Goal: Information Seeking & Learning: Learn about a topic

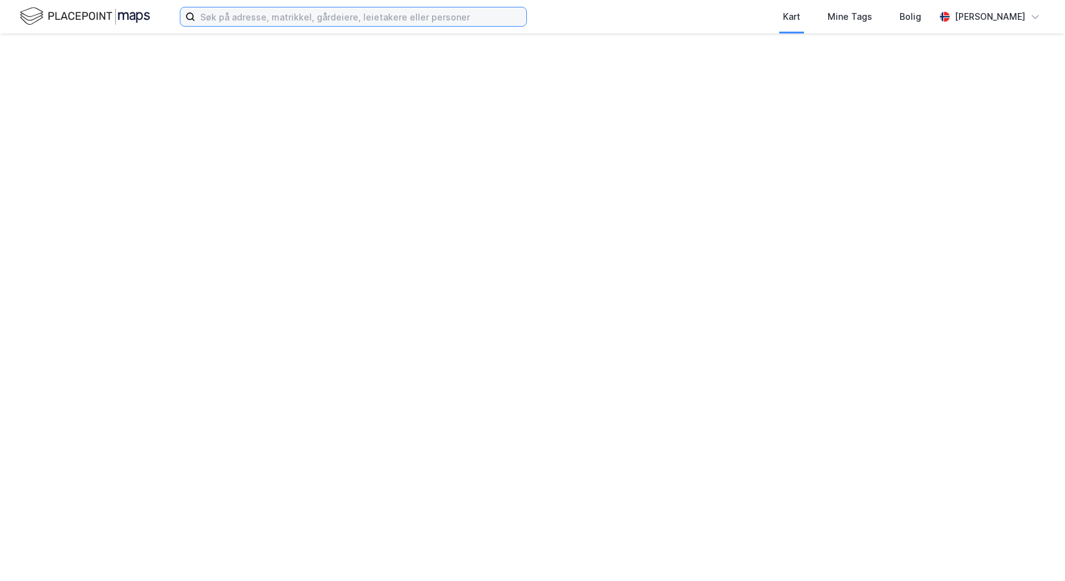
click at [426, 15] on input at bounding box center [360, 16] width 331 height 19
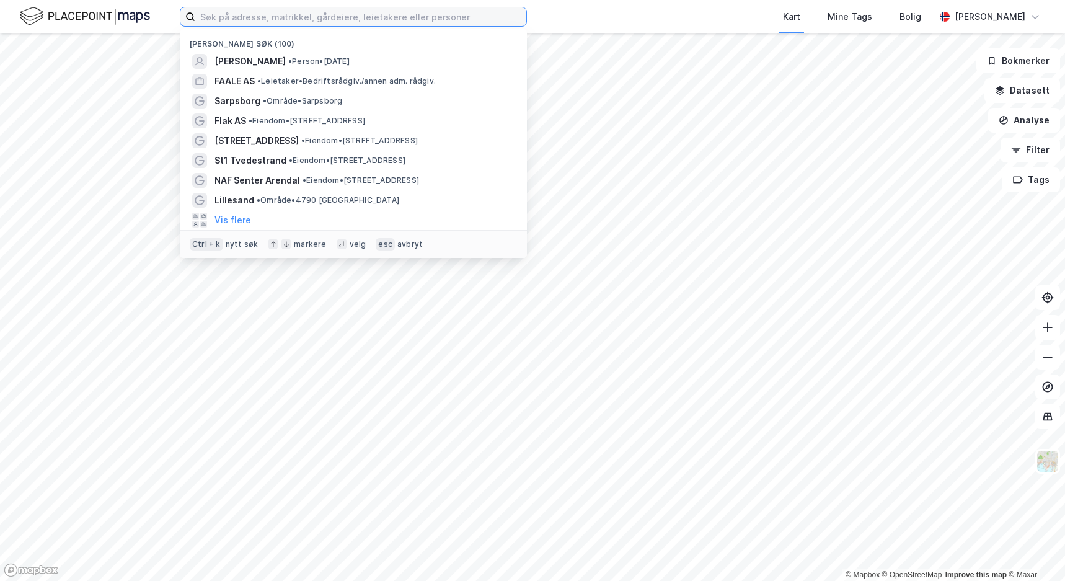
click at [436, 14] on input at bounding box center [360, 16] width 331 height 19
type input "rigedalen 8"
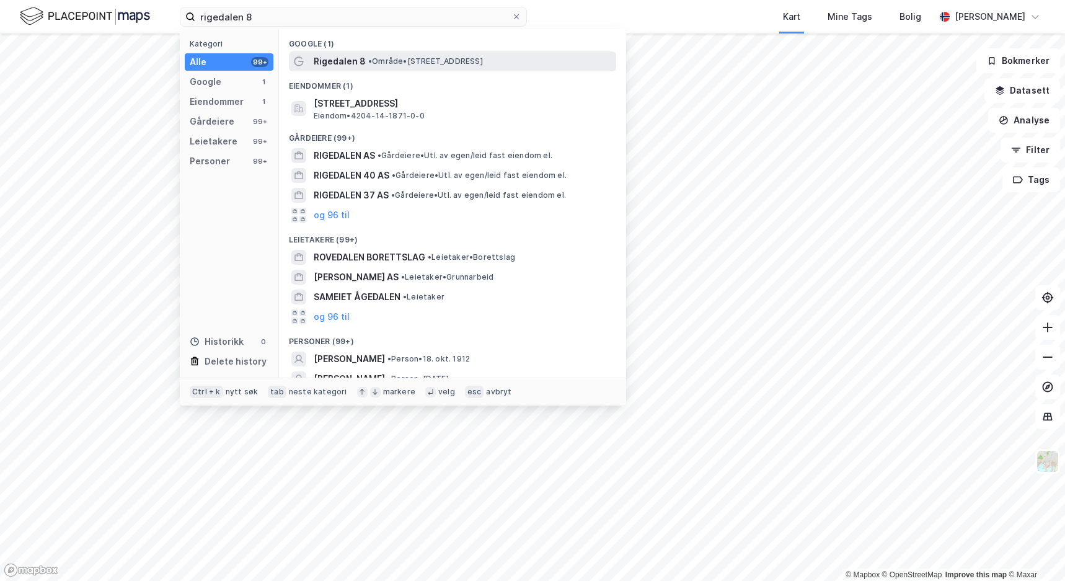
click at [456, 51] on div "Rigedalen 8 • Område • Rigedalen 8, 4626 Kristiansand" at bounding box center [452, 61] width 327 height 20
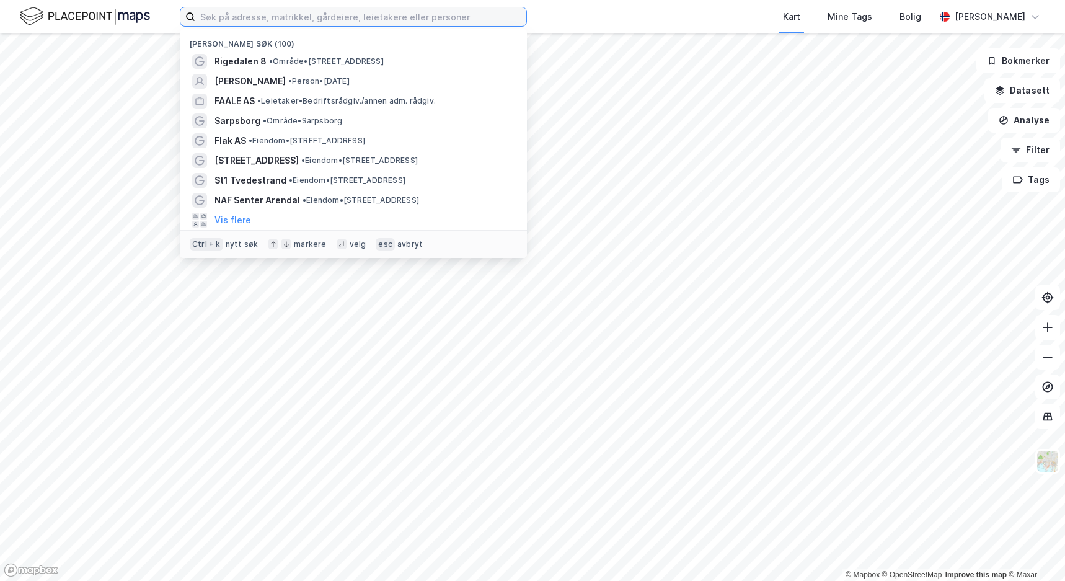
click at [348, 24] on input at bounding box center [360, 16] width 331 height 19
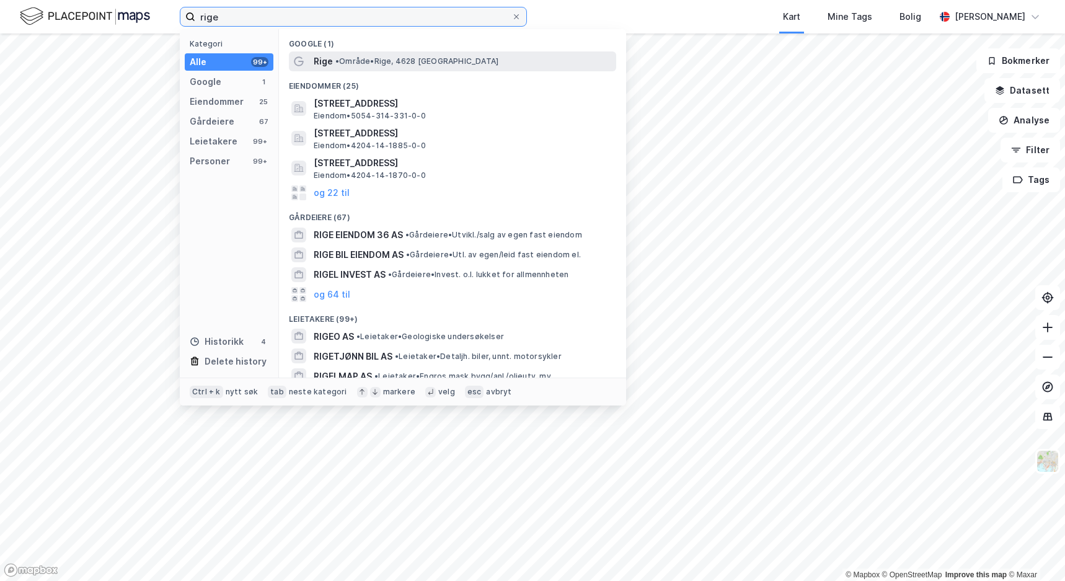
type input "rige"
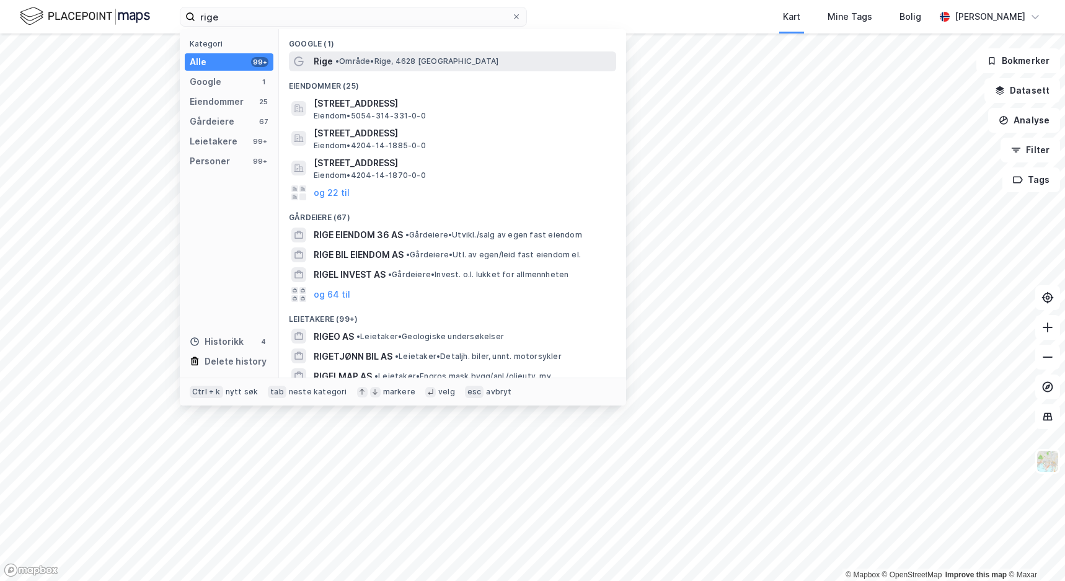
click at [347, 54] on div "Rige • Område • Rige, 4628 [GEOGRAPHIC_DATA]" at bounding box center [464, 61] width 300 height 15
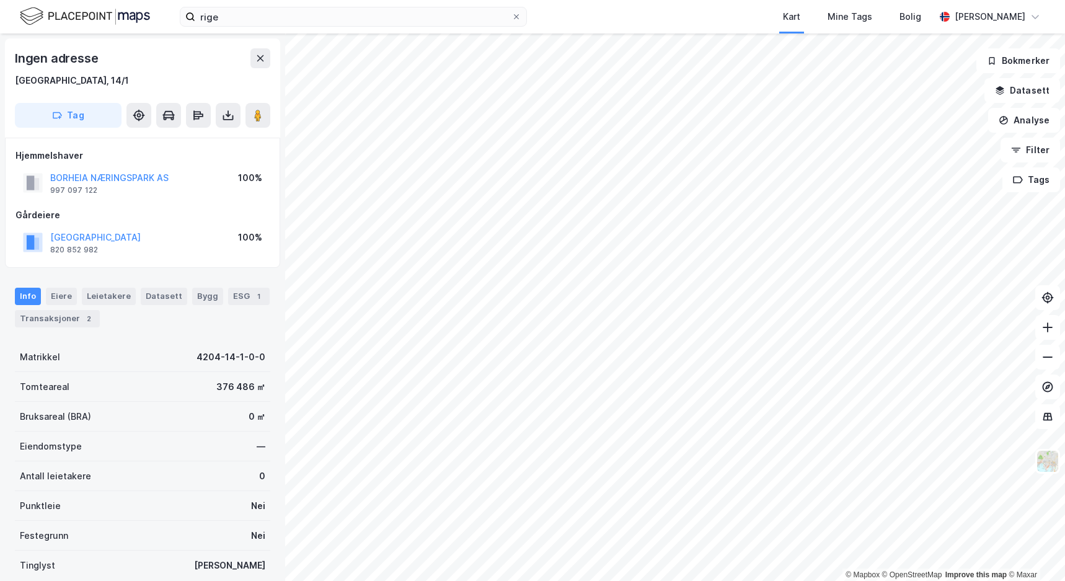
drag, startPoint x: 169, startPoint y: 378, endPoint x: 201, endPoint y: 382, distance: 32.4
click at [201, 382] on div "Tomteareal 376 486 ㎡" at bounding box center [142, 387] width 255 height 30
click at [183, 340] on div "Info Eiere Leietakere Datasett Bygg ESG 1 Transaksjoner 2 Matrikkel 4204-14-1-0…" at bounding box center [142, 466] width 255 height 387
click at [1021, 115] on button "Analyse" at bounding box center [1024, 120] width 72 height 25
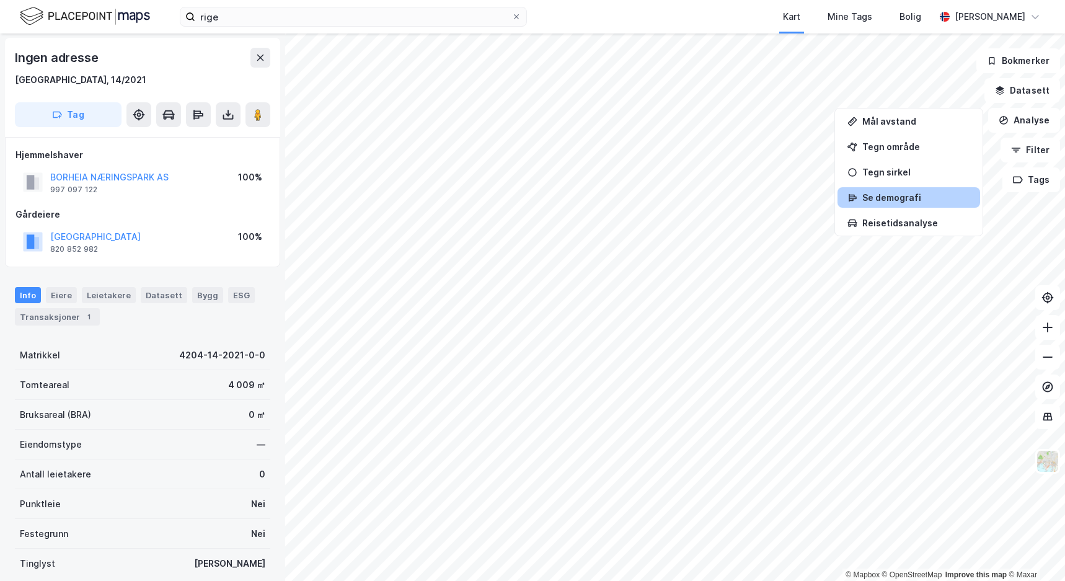
click at [920, 198] on div "Se demografi" at bounding box center [916, 197] width 108 height 11
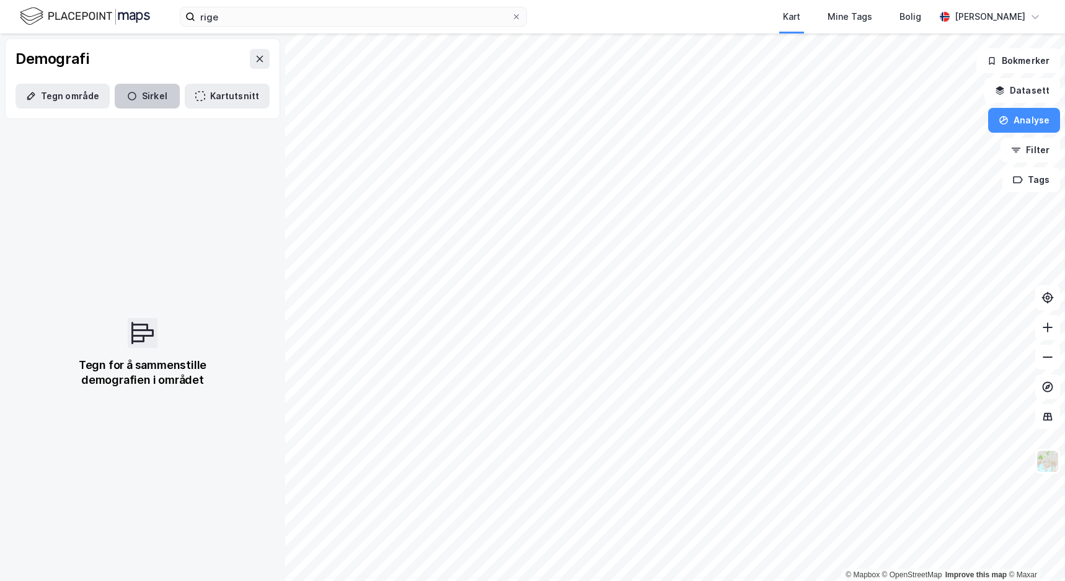
click at [150, 92] on button "Sirkel" at bounding box center [147, 96] width 65 height 25
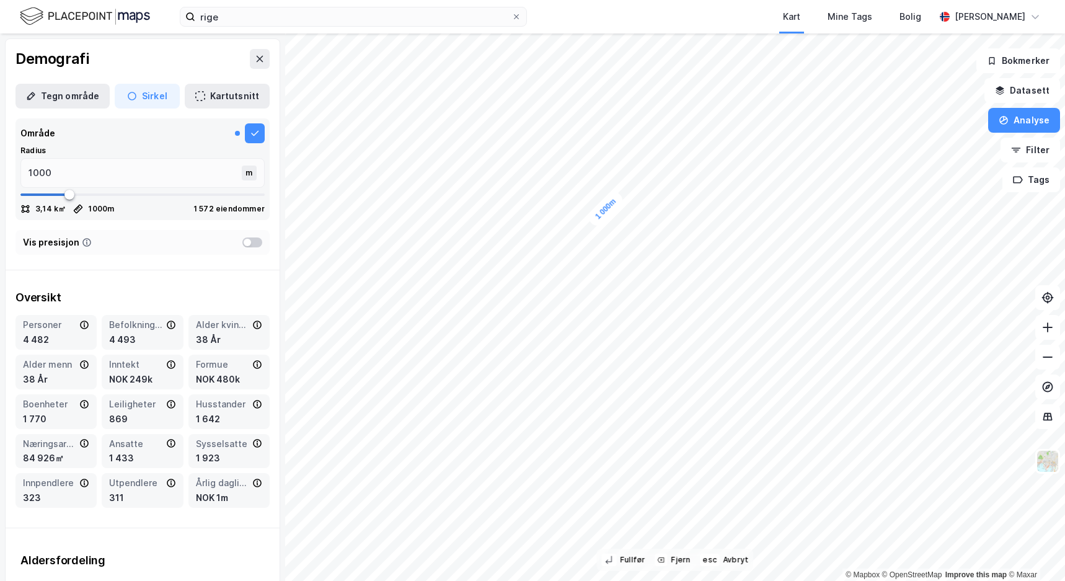
click at [198, 280] on div "Oversikt Personer 4 482 Befolkning dagtid 4 493 Alder kvinner 38 År Alder menn …" at bounding box center [143, 398] width 274 height 237
click at [222, 280] on div "Oversikt Personer 4 482 Befolkning dagtid 4 493 Alder kvinner 38 År Alder menn …" at bounding box center [143, 398] width 274 height 237
type input "1043"
type input "1056"
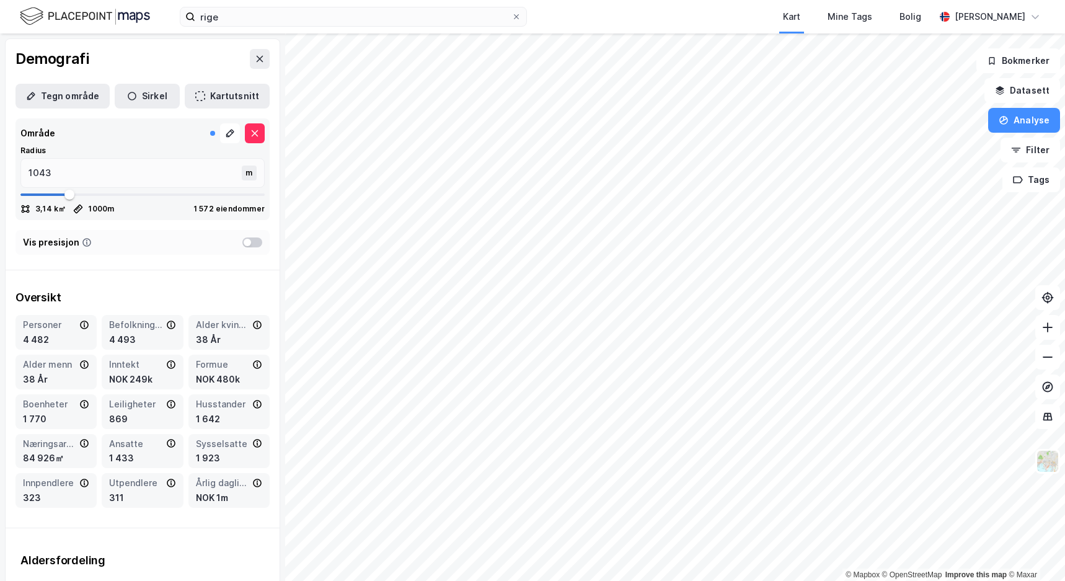
type input "1056"
type input "1083"
type input "1096"
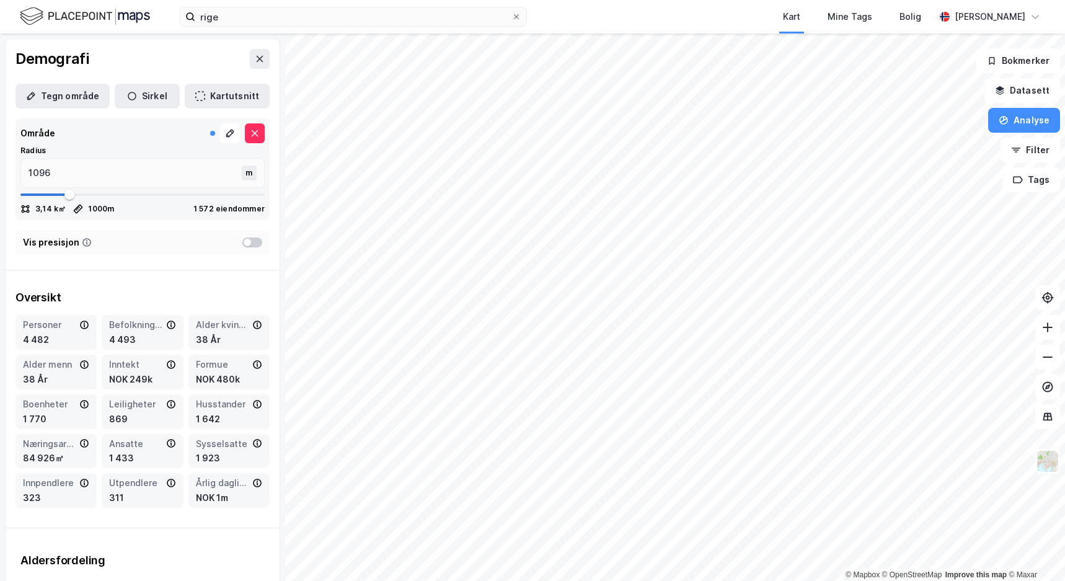
type input "1109"
type input "1135"
type input "1149"
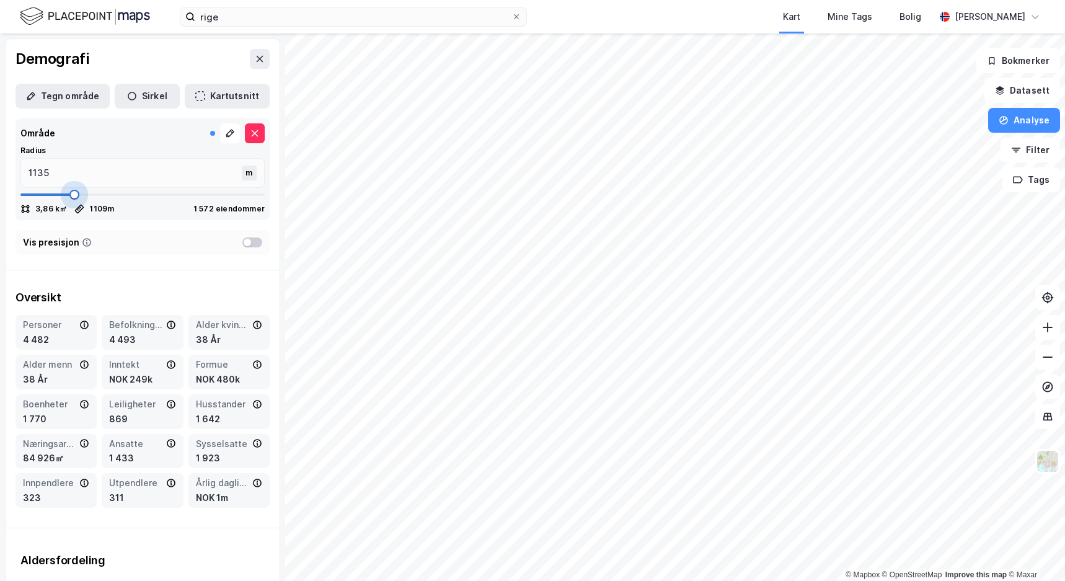
type input "1149"
type input "1175"
type input "1214"
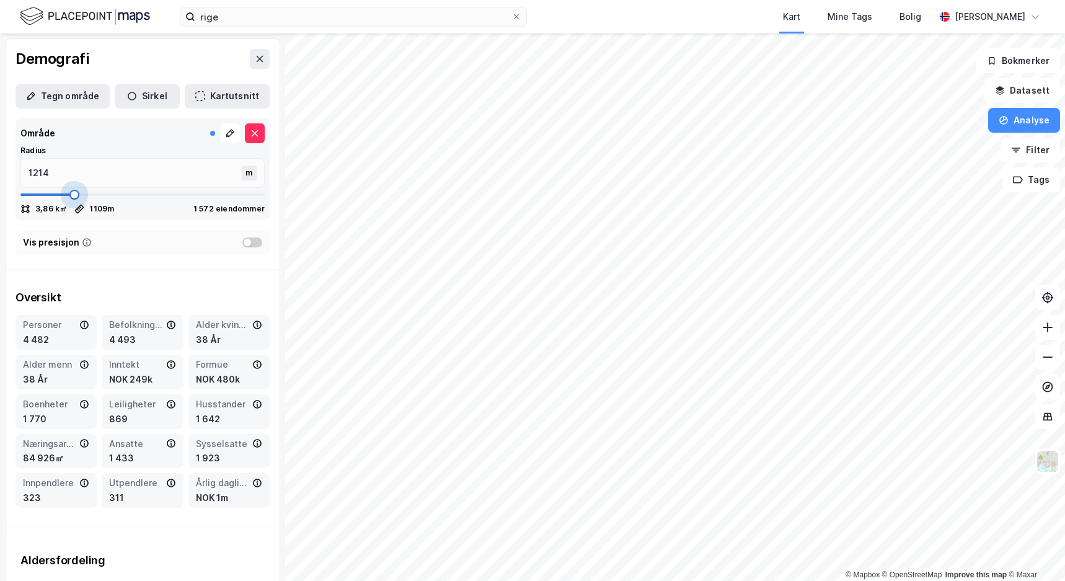
type input "1241"
type input "1254"
type input "1267"
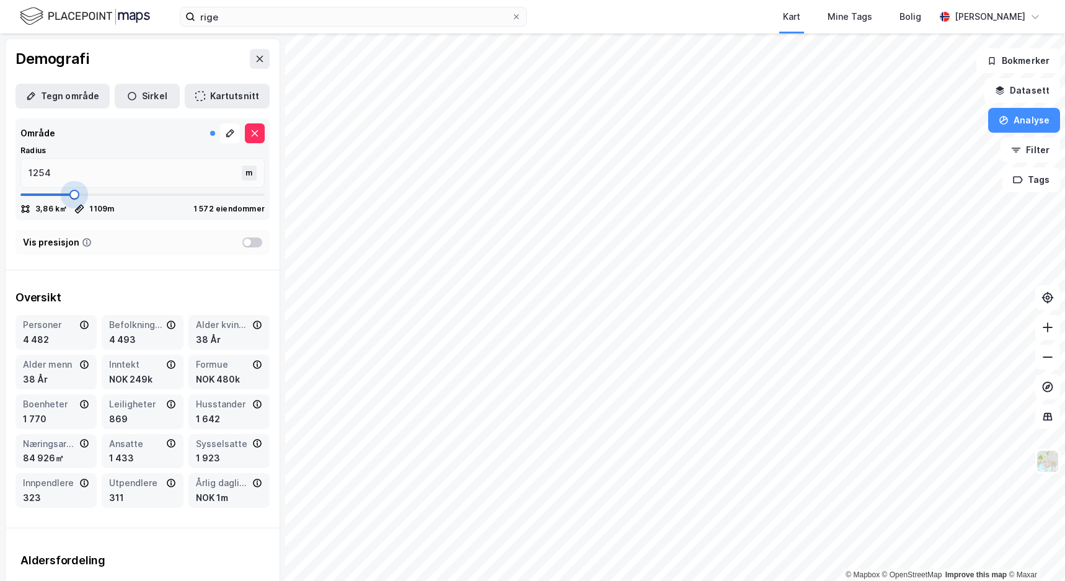
type input "1267"
type input "1280"
type input "1307"
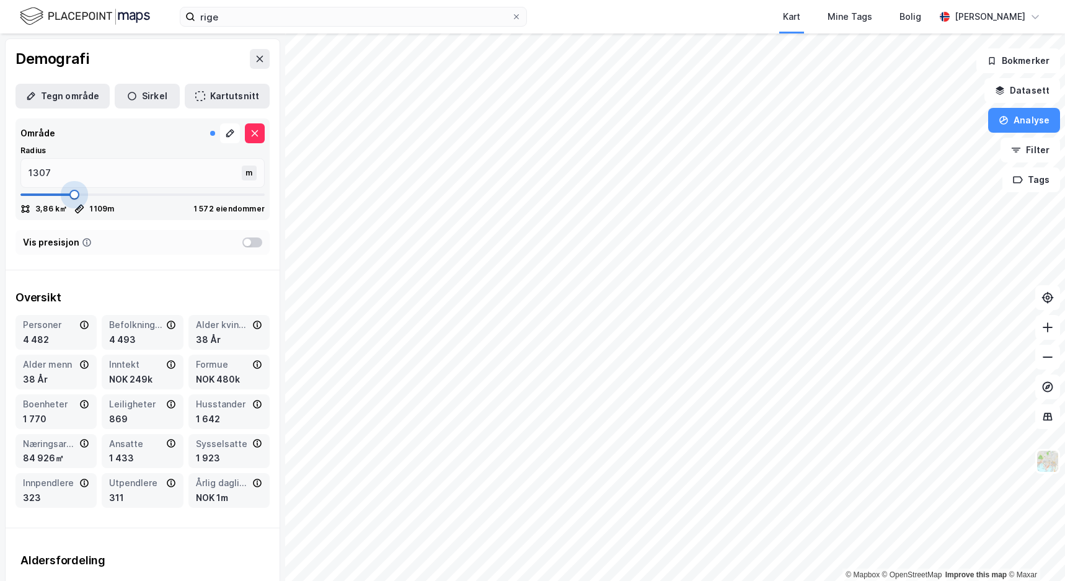
type input "1333"
type input "1360"
type input "1373"
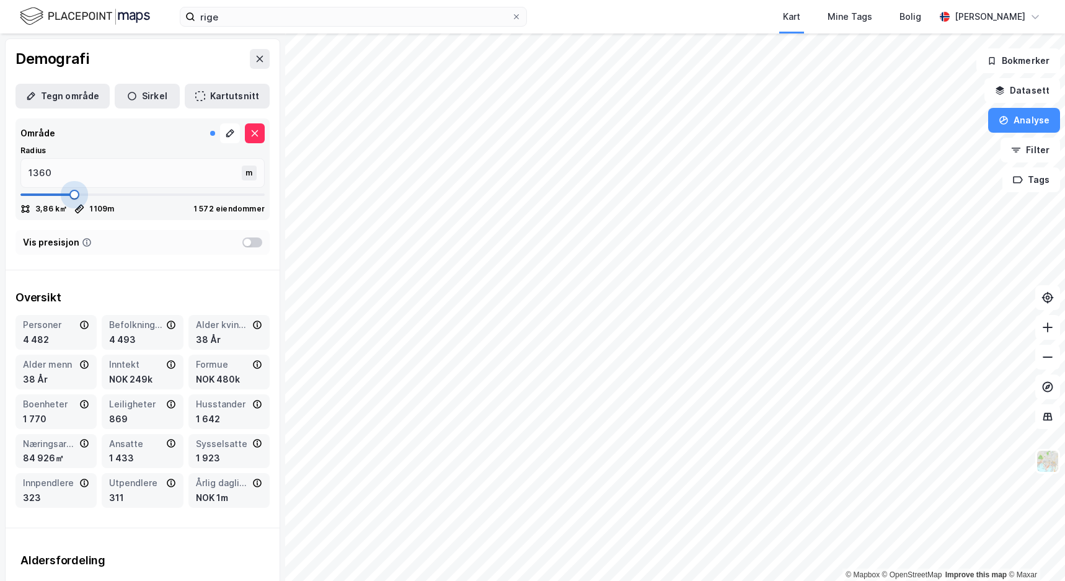
type input "1373"
type input "1386"
type input "1412"
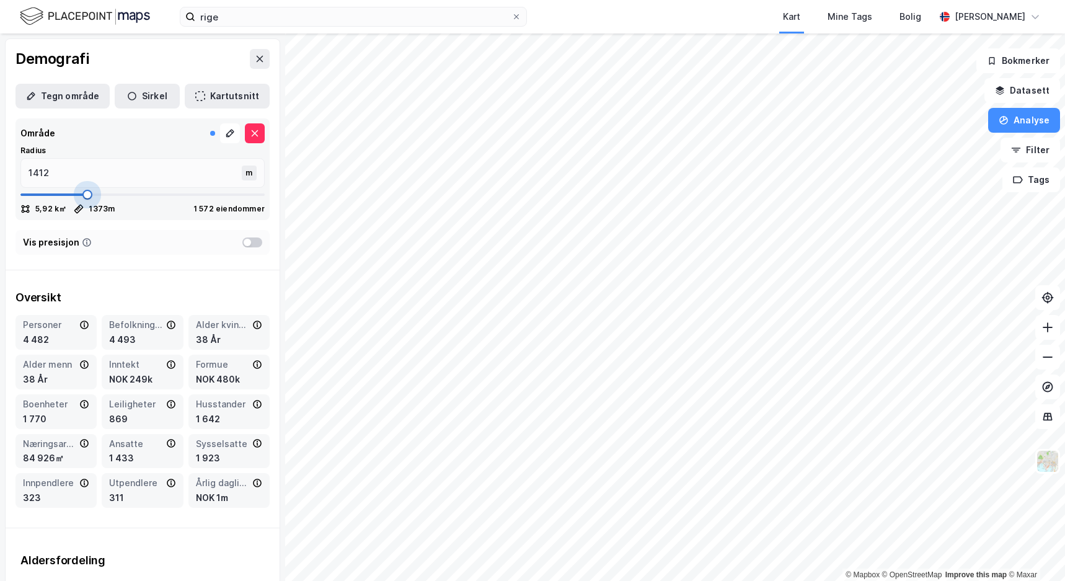
type input "1426"
type input "1439"
type input "1452"
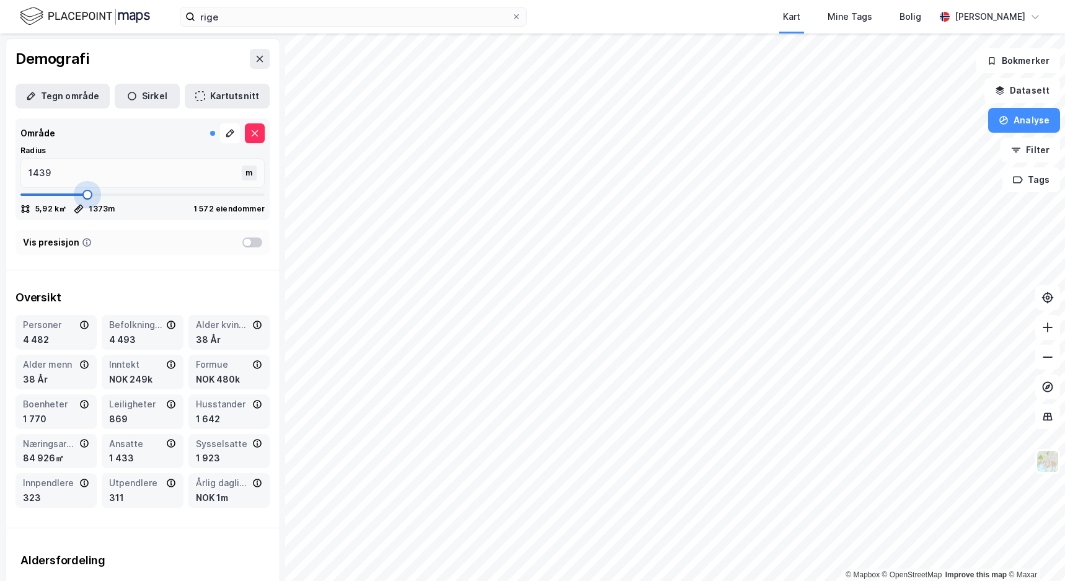
type input "1452"
type input "1465"
type input "1478"
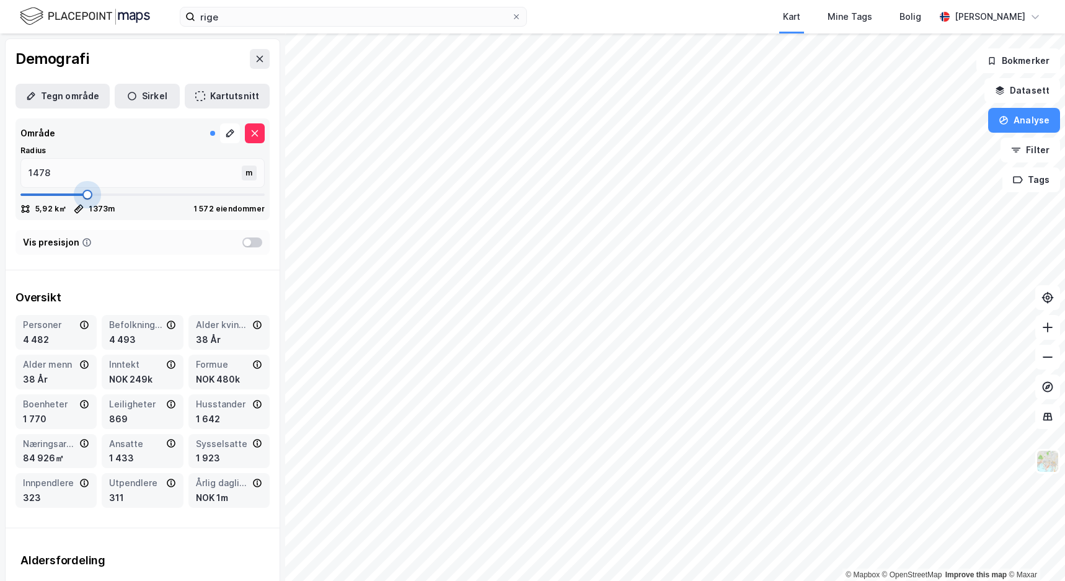
type input "1491"
type input "1505"
type input "1518"
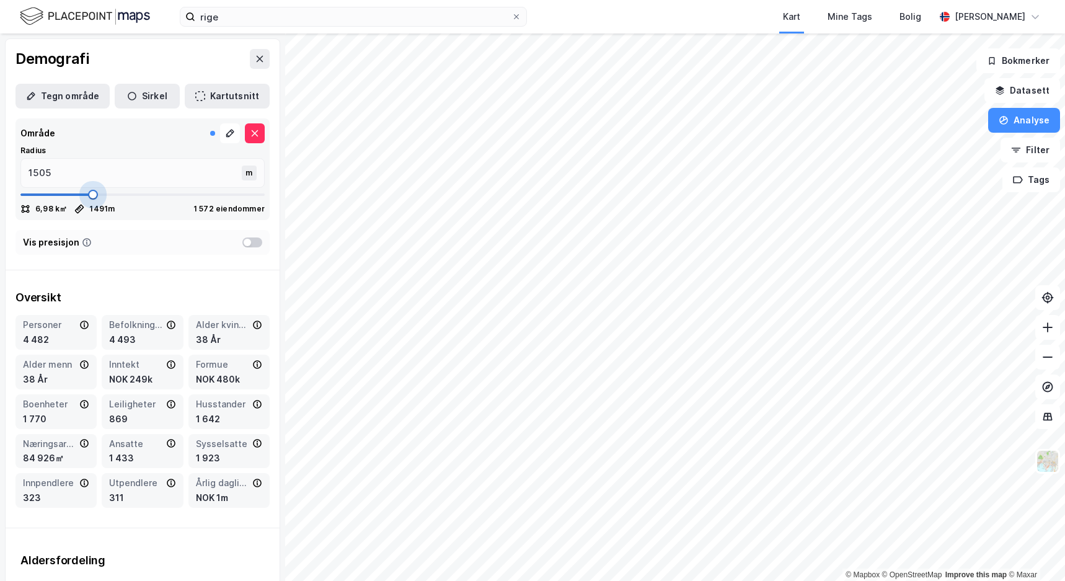
type input "1518"
type input "1531"
type input "1544"
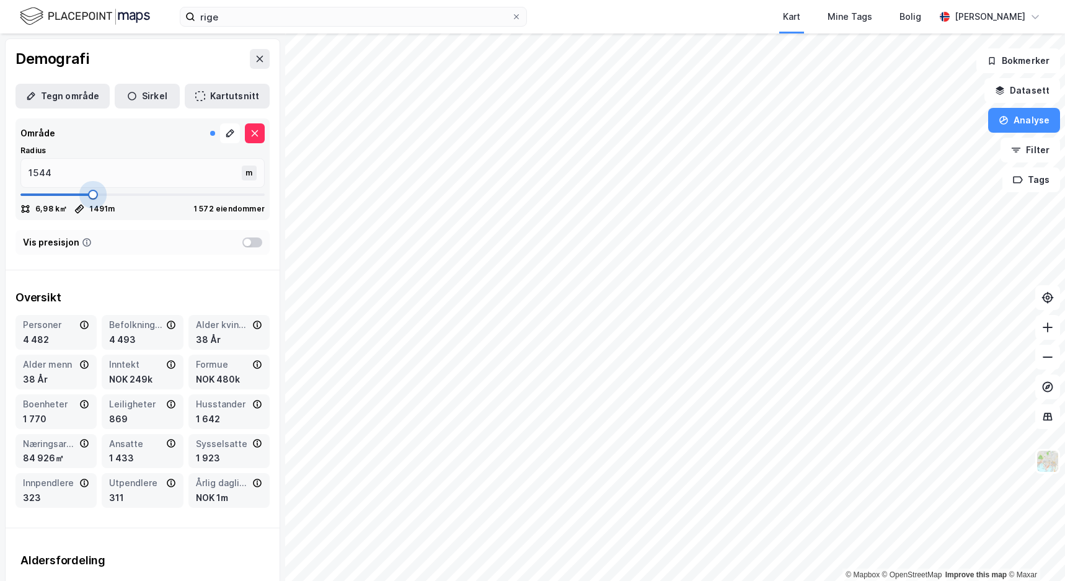
type input "1571"
type input "1584"
type input "1597"
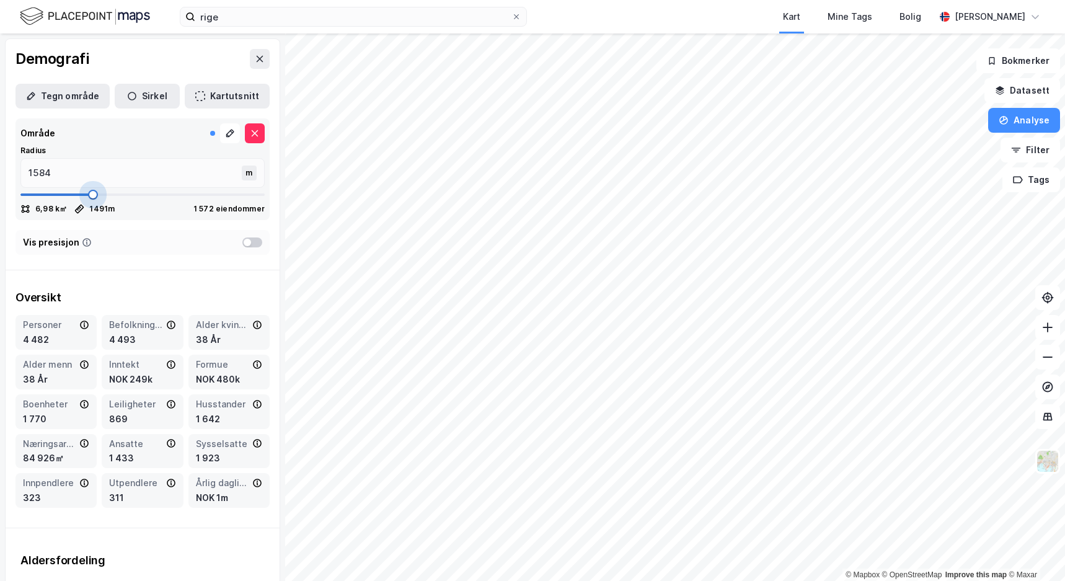
type input "1597"
type input "1610"
type input "1623"
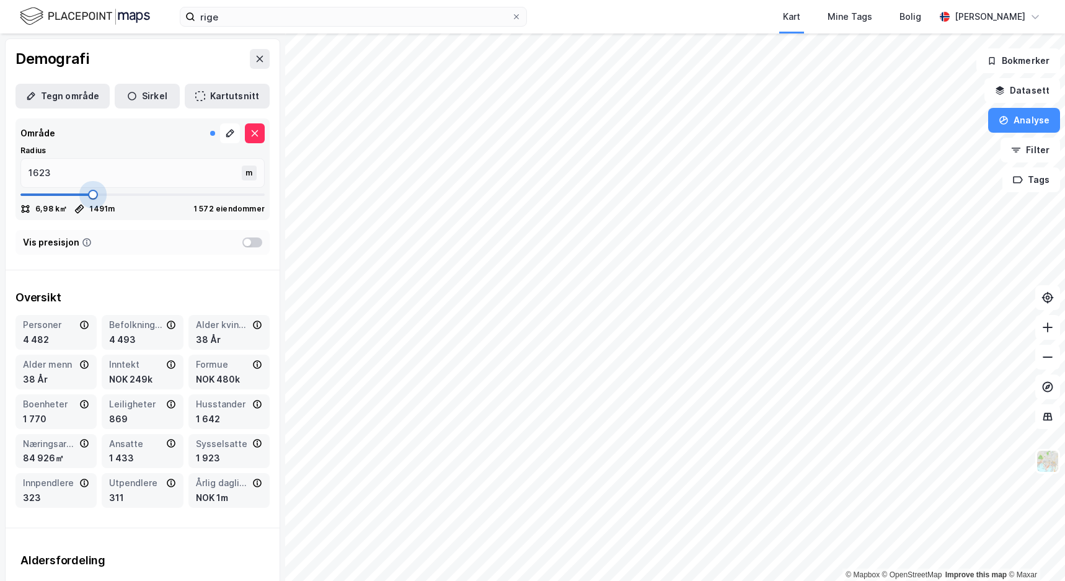
type input "1650"
type input "1663"
type input "1676"
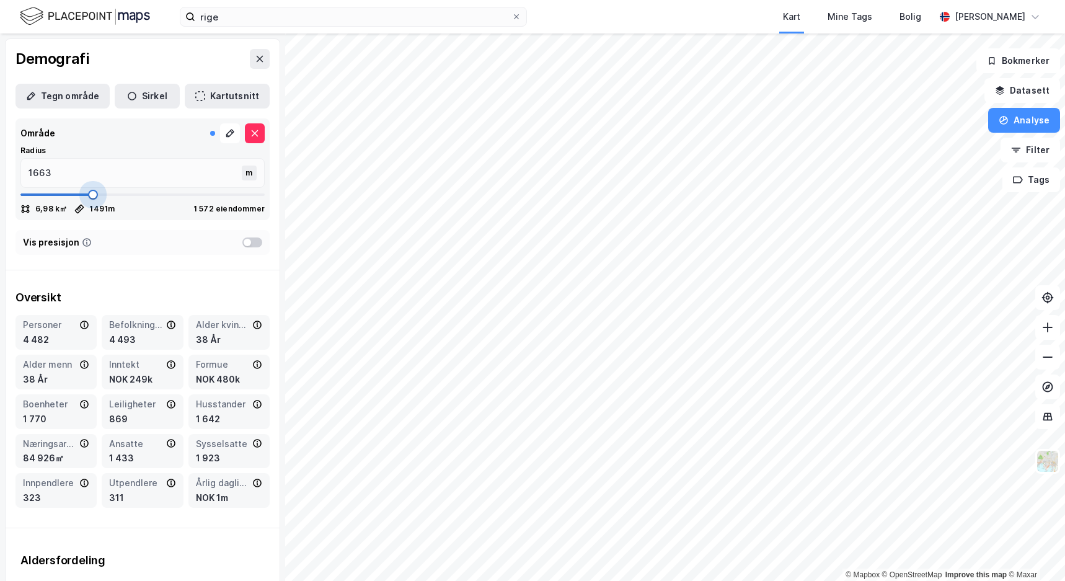
type input "1676"
type input "1689"
type input "1703"
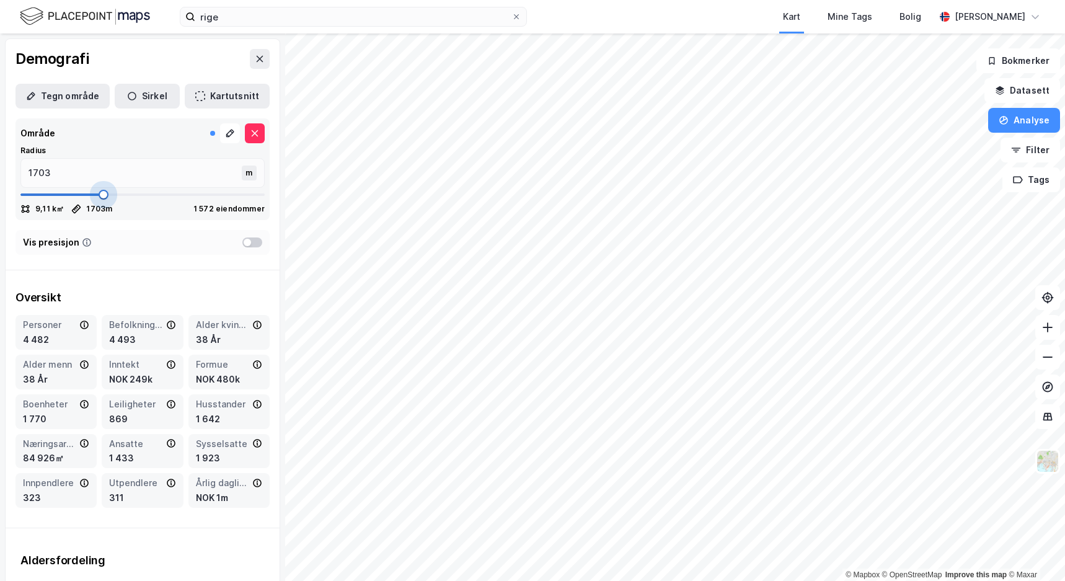
type input "1716"
type input "1729"
type input "1742"
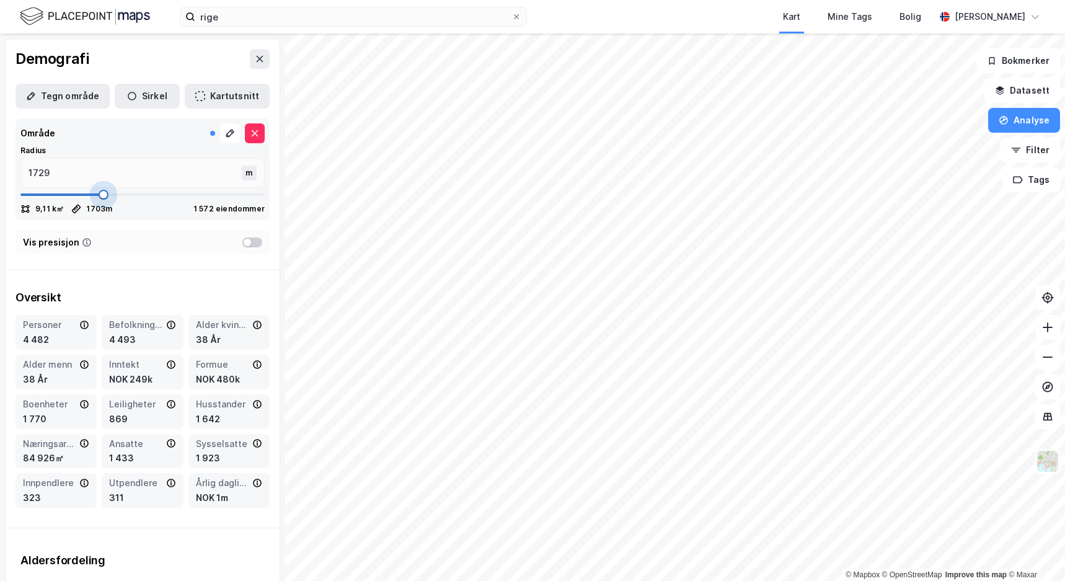
type input "1742"
type input "1755"
type input "1768"
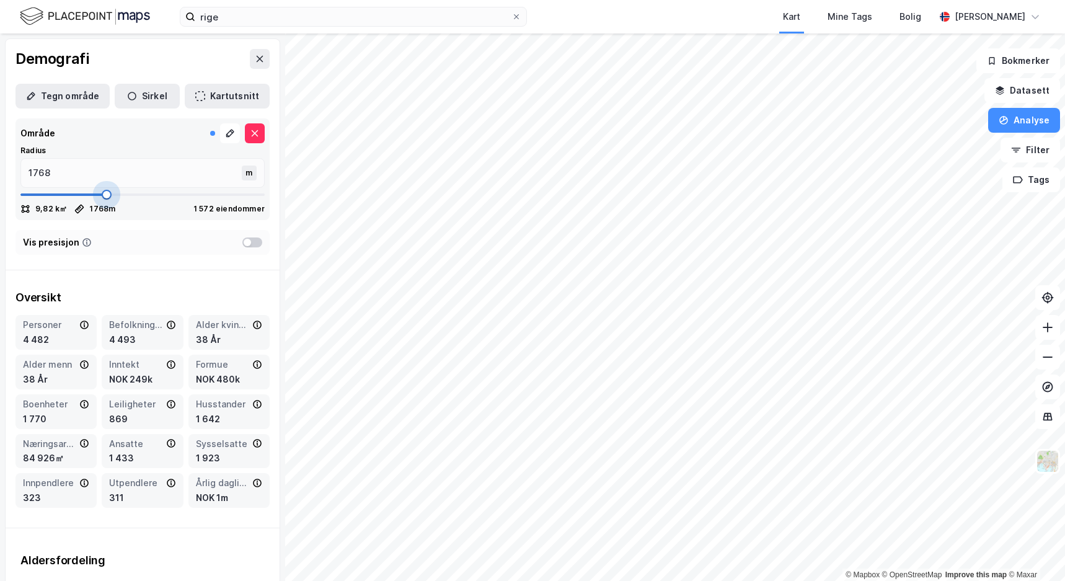
type input "1782"
type input "1808"
type input "1821"
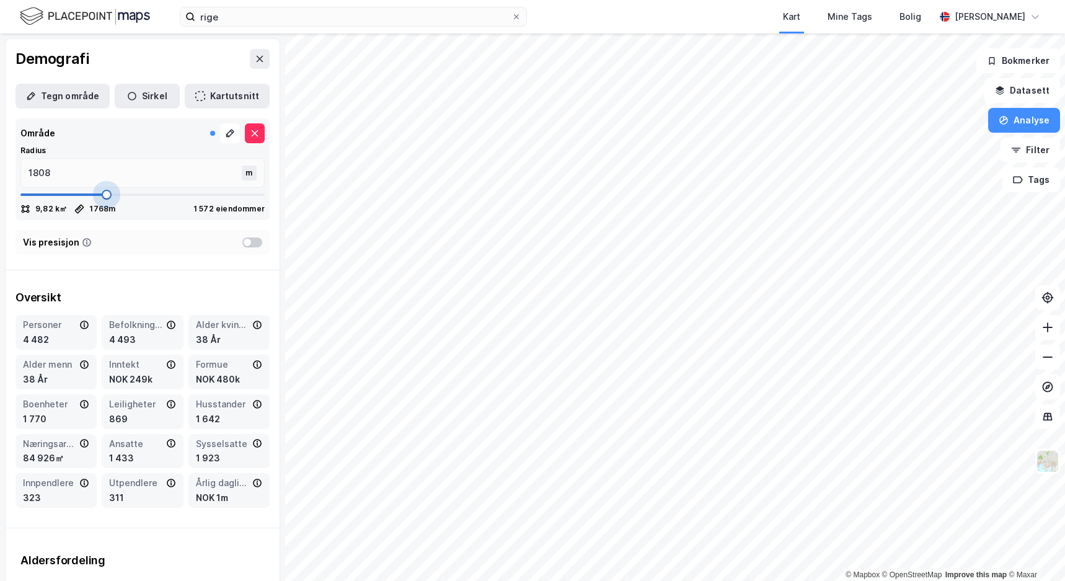
type input "1821"
type input "1834"
type input "1848"
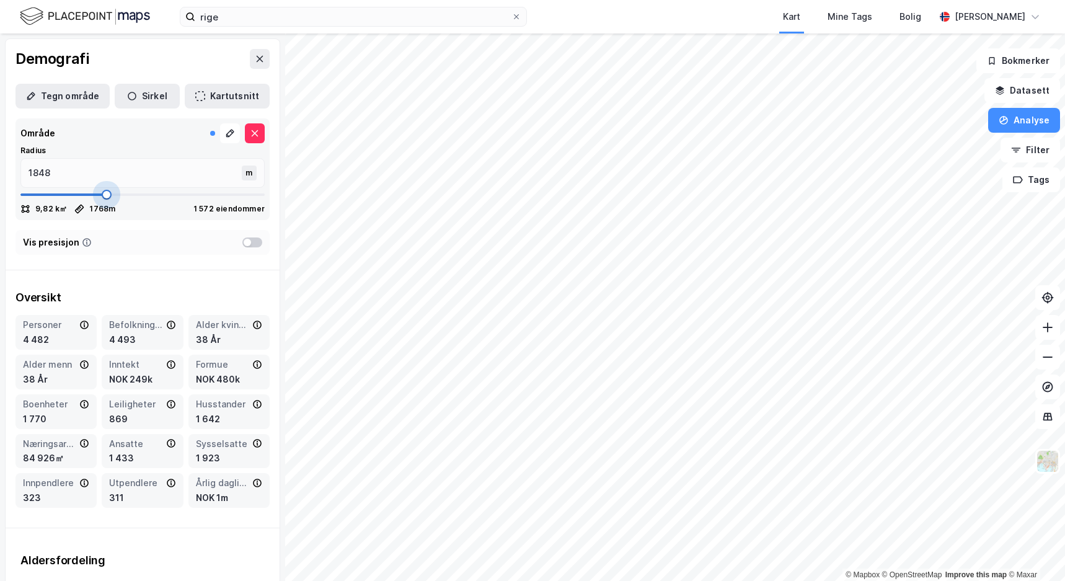
type input "1861"
type input "1874"
drag, startPoint x: 69, startPoint y: 193, endPoint x: 108, endPoint y: 190, distance: 39.7
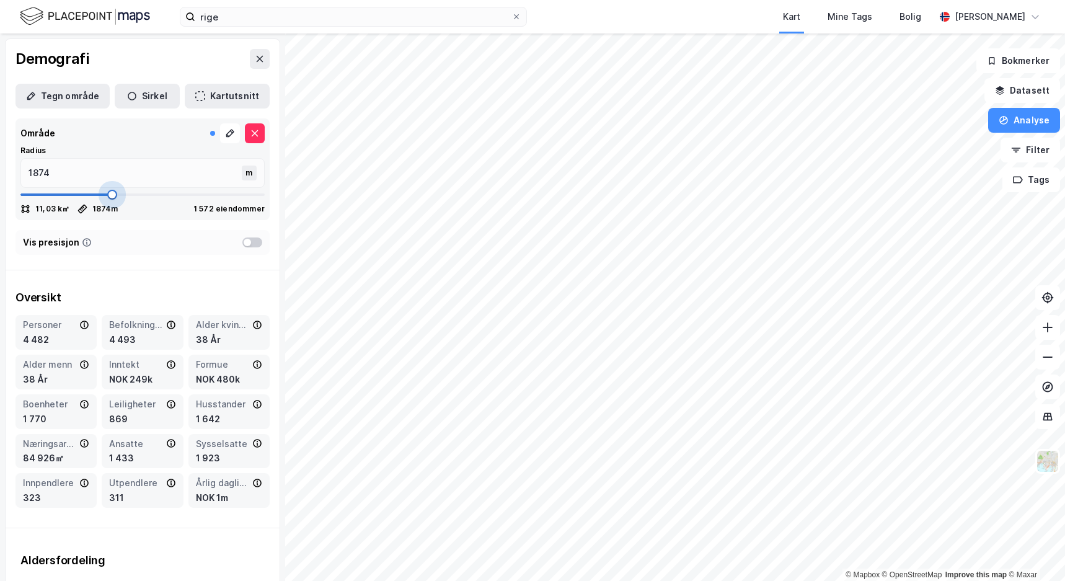
click at [108, 190] on span at bounding box center [112, 195] width 10 height 10
click at [151, 283] on div "Oversikt Personer 14 056 Befolkning dagtid 13 671 Alder kvinner 39 År Alder men…" at bounding box center [143, 398] width 274 height 237
click at [66, 166] on input "1874" at bounding box center [132, 173] width 223 height 29
click at [61, 174] on input "1874" at bounding box center [132, 173] width 223 height 29
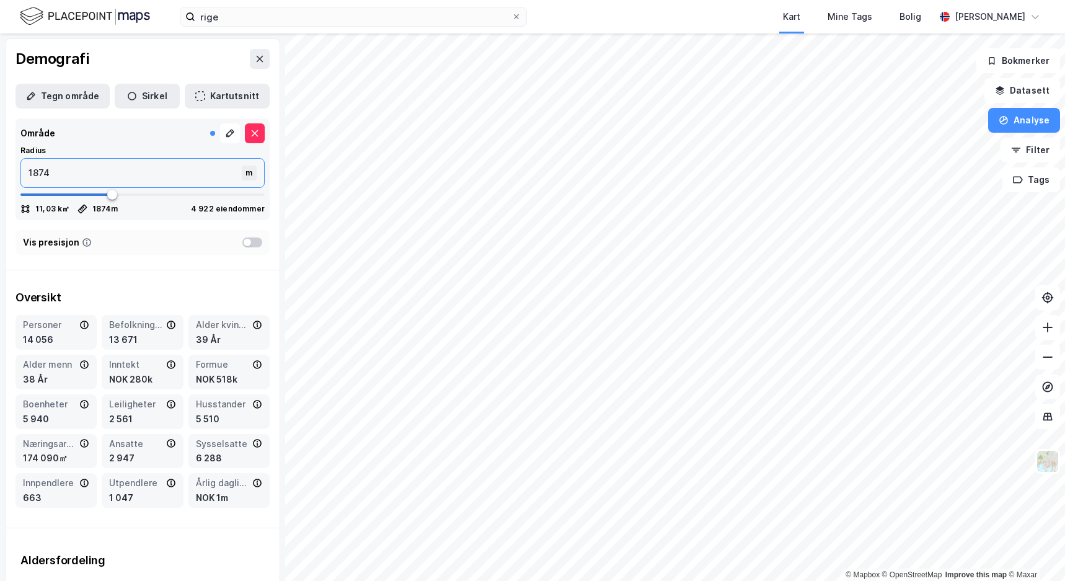
click at [61, 174] on input "1874" at bounding box center [132, 173] width 223 height 29
click at [40, 176] on input "1874" at bounding box center [132, 173] width 223 height 29
type input "25"
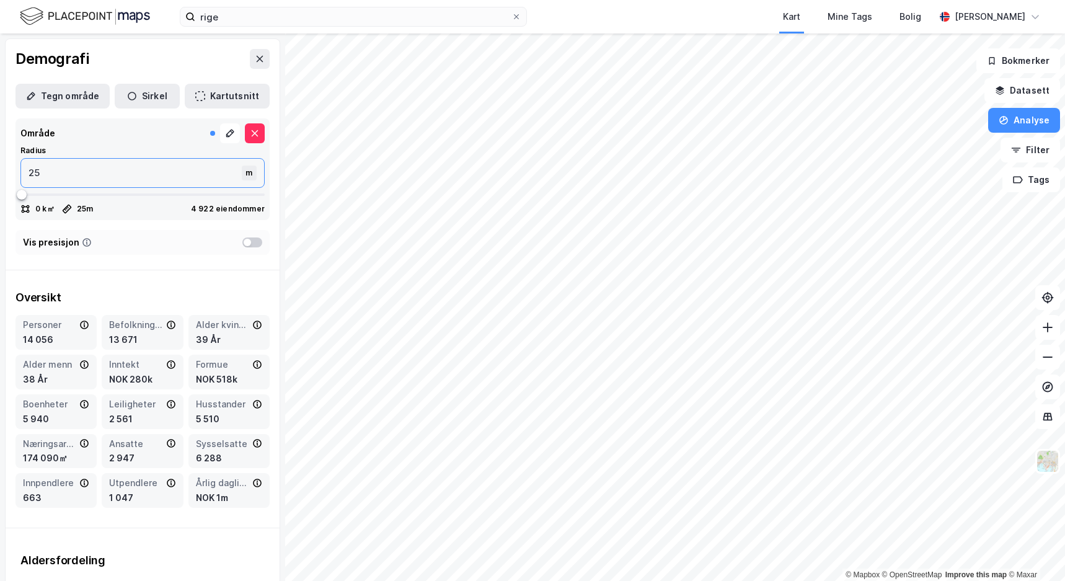
type input "250"
type input "2500"
click at [154, 294] on div "Oversikt" at bounding box center [142, 297] width 254 height 15
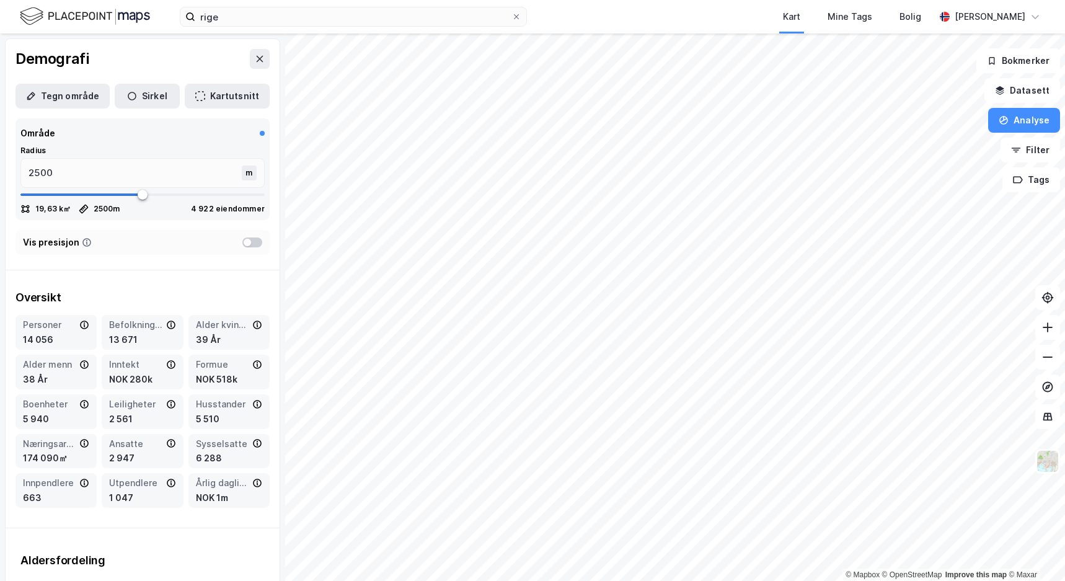
click at [117, 290] on div "Oversikt" at bounding box center [142, 297] width 254 height 15
click at [126, 174] on input "2500" at bounding box center [132, 173] width 223 height 29
click at [40, 169] on input "2500" at bounding box center [132, 173] width 223 height 29
type input "200"
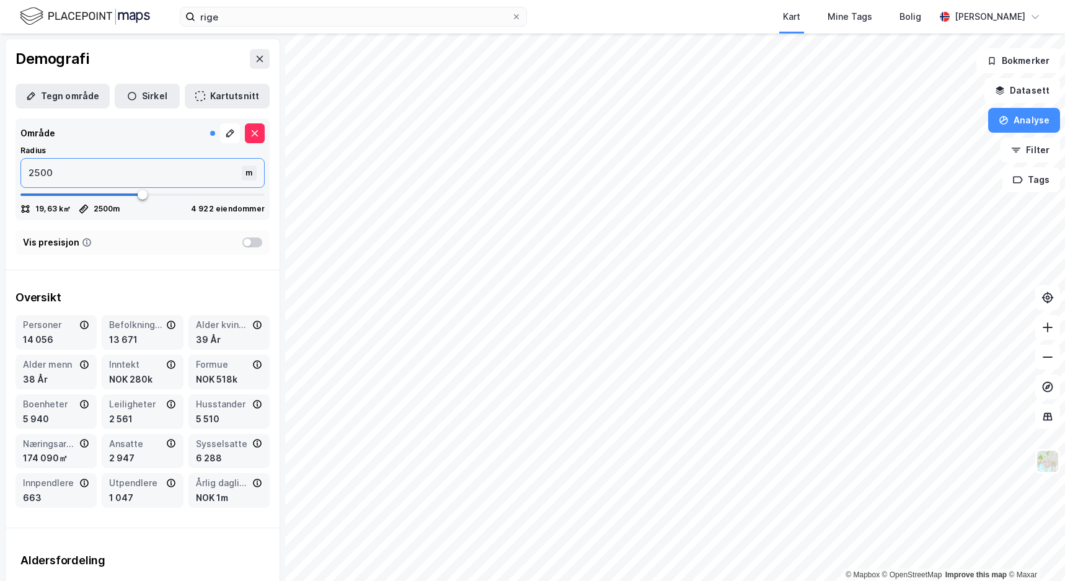
type input "200"
type input "2000"
click at [42, 169] on input "2000" at bounding box center [132, 173] width 223 height 29
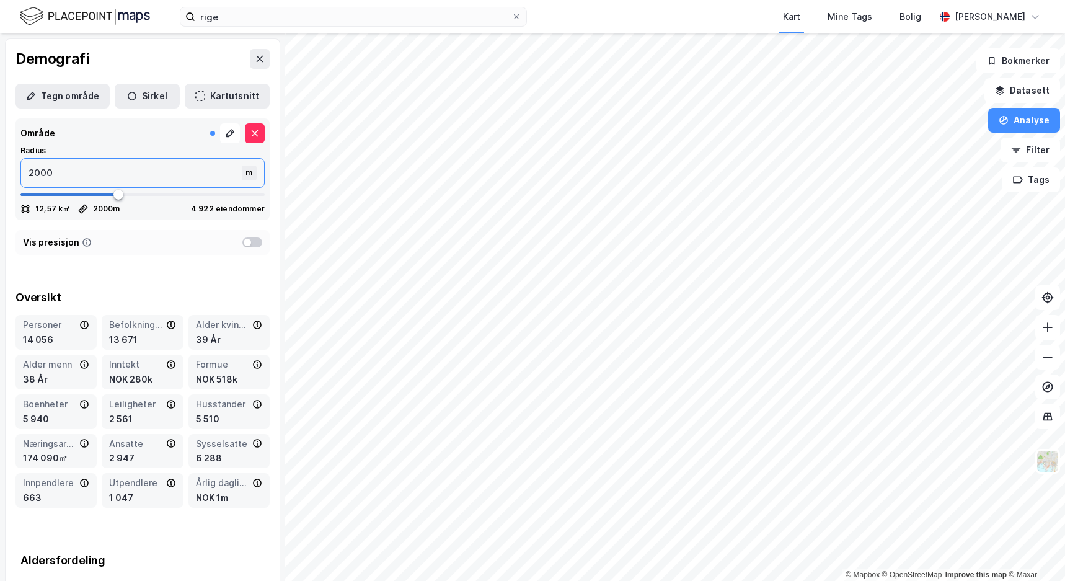
type input "1"
type input "15"
type input "150"
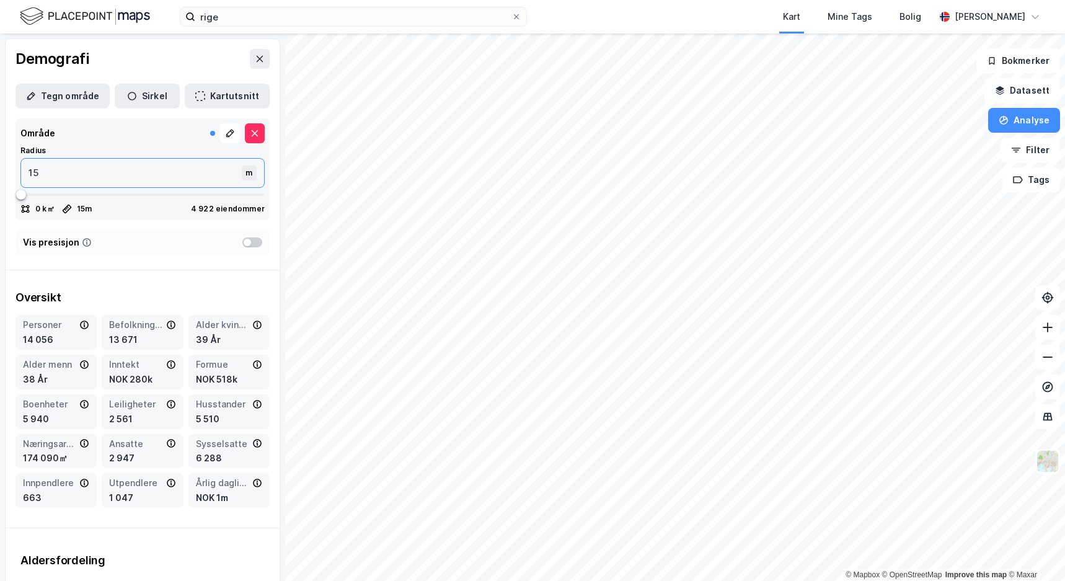
type input "150"
type input "1500"
click at [200, 284] on div "Oversikt Personer 14 056 Befolkning dagtid 13 671 Alder kvinner 39 År Alder men…" at bounding box center [143, 398] width 274 height 237
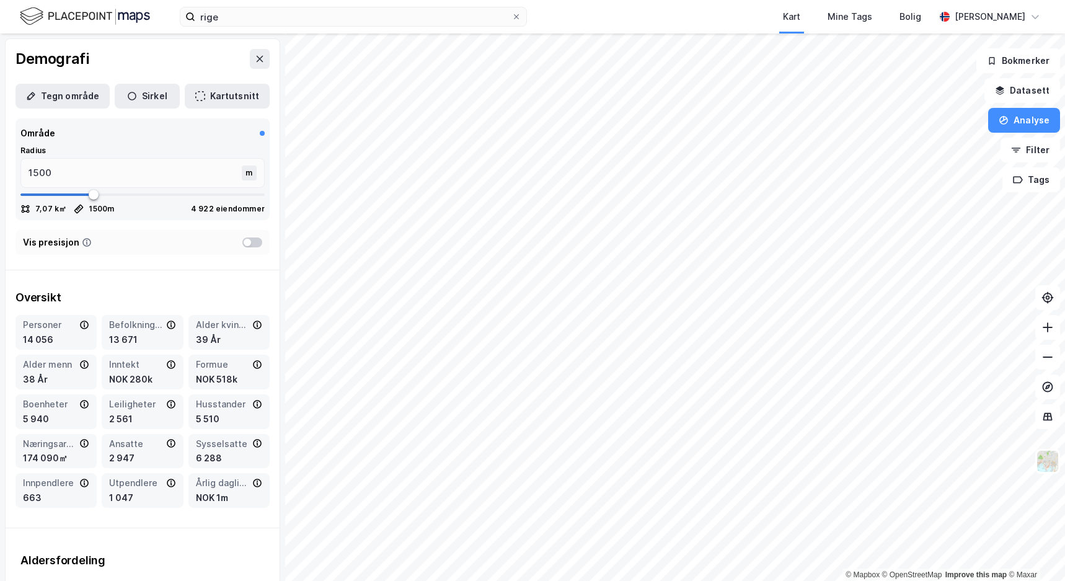
click at [244, 239] on div at bounding box center [252, 242] width 20 height 10
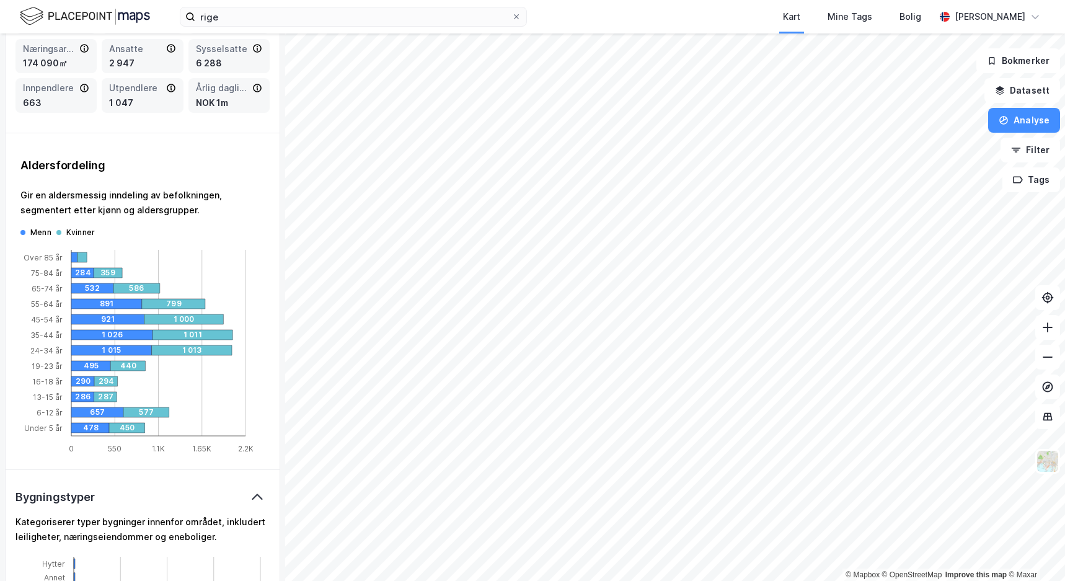
scroll to position [0, 0]
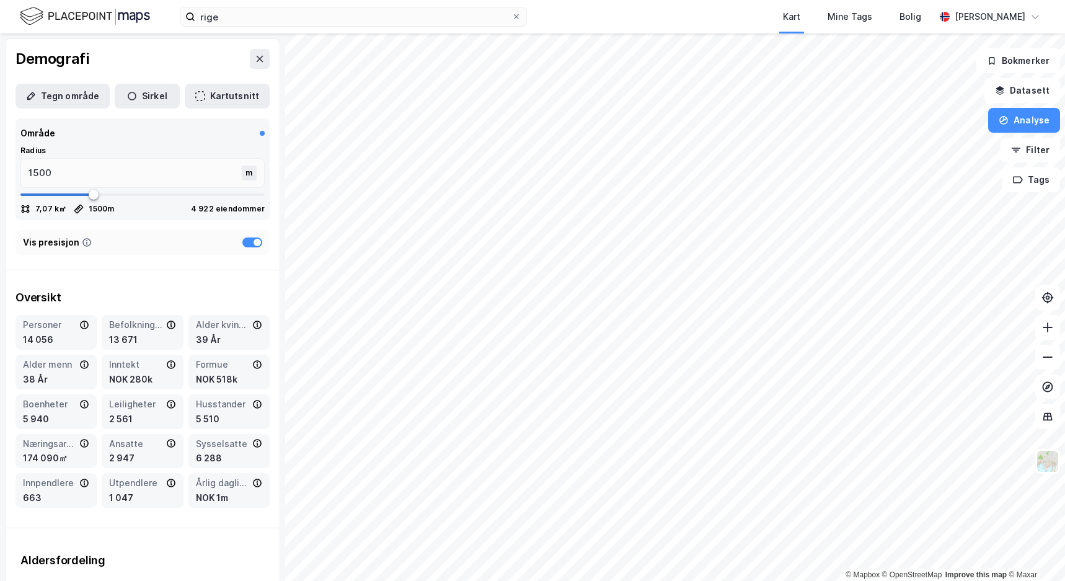
click at [255, 60] on icon at bounding box center [260, 59] width 10 height 10
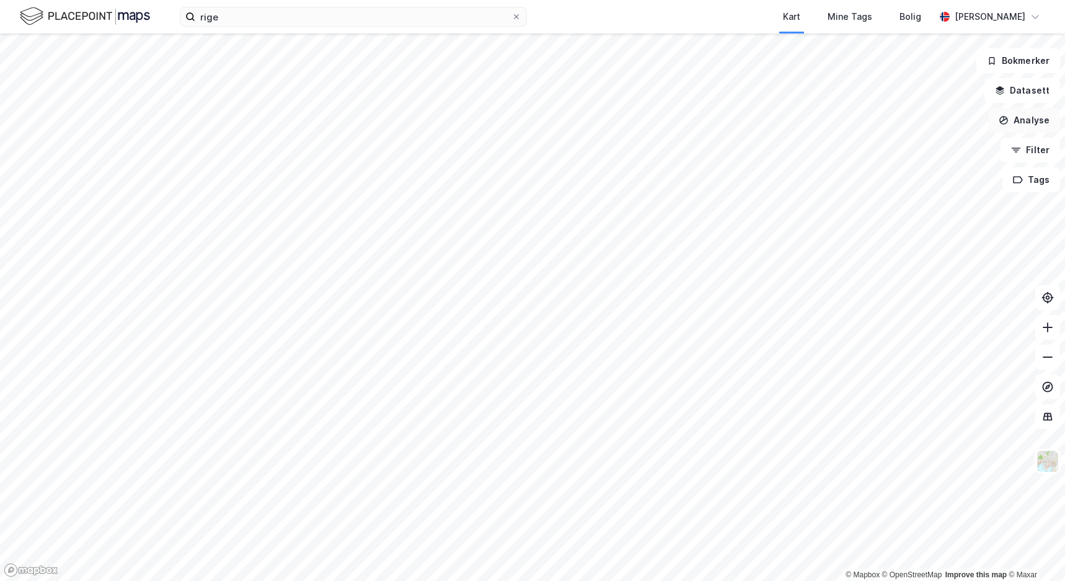
click at [1008, 121] on icon "button" at bounding box center [1003, 120] width 10 height 10
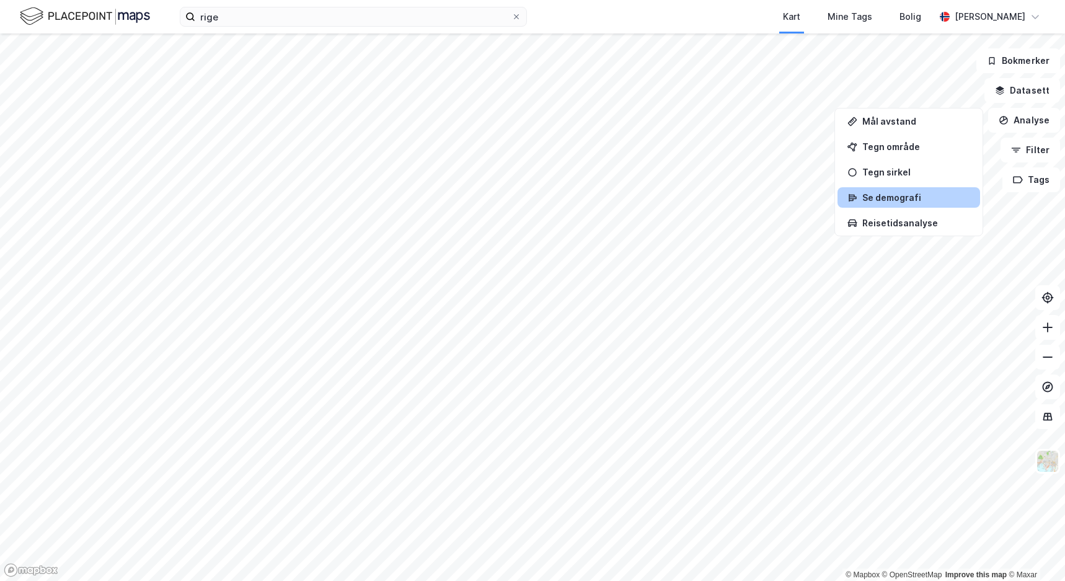
click at [925, 198] on div "Se demografi" at bounding box center [916, 197] width 108 height 11
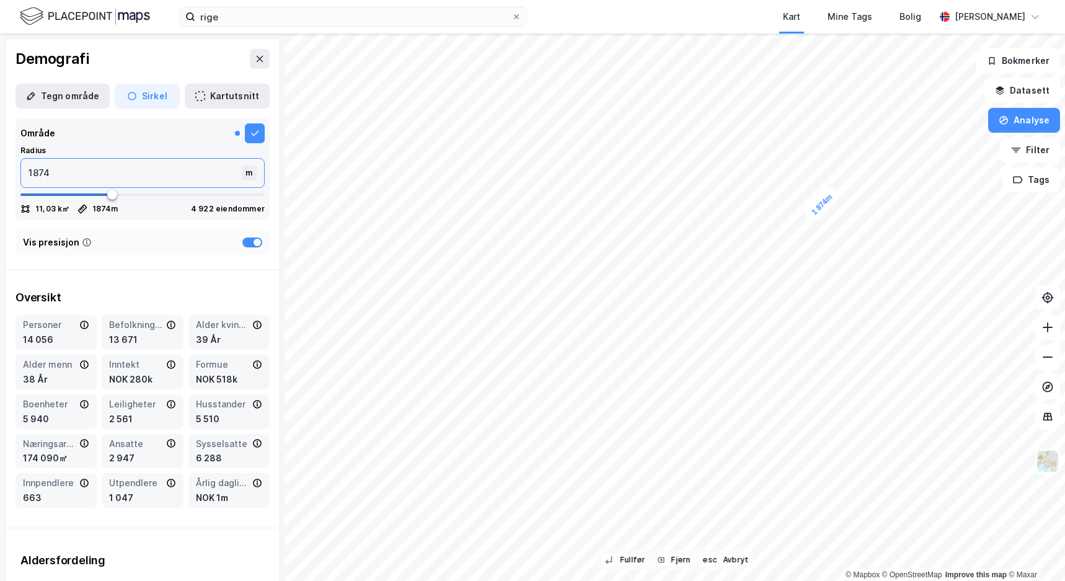
click at [84, 168] on input "1874" at bounding box center [132, 173] width 223 height 29
type input "2"
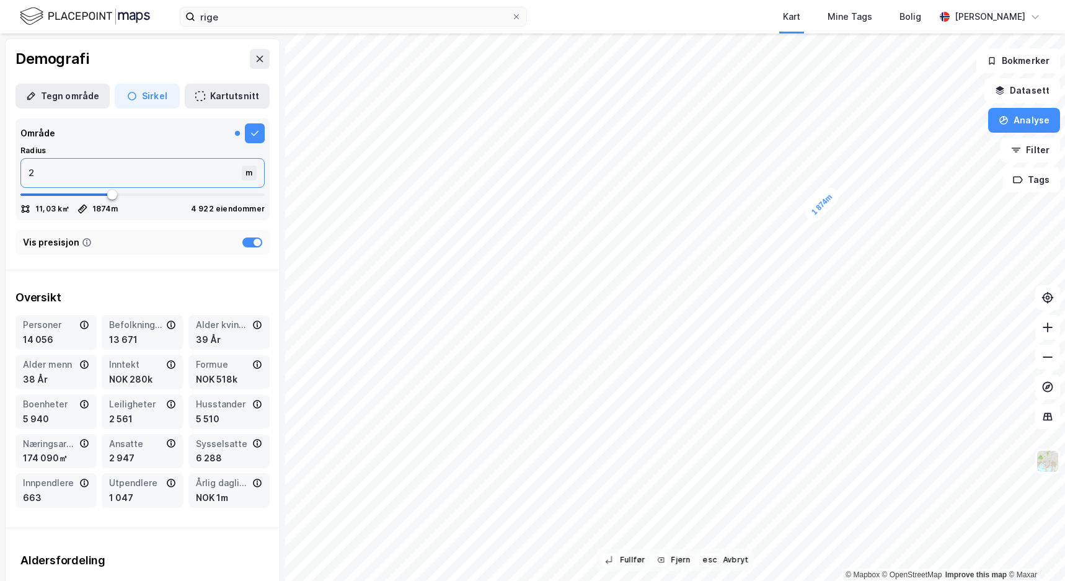
type input "25"
type input "250"
type input "2500"
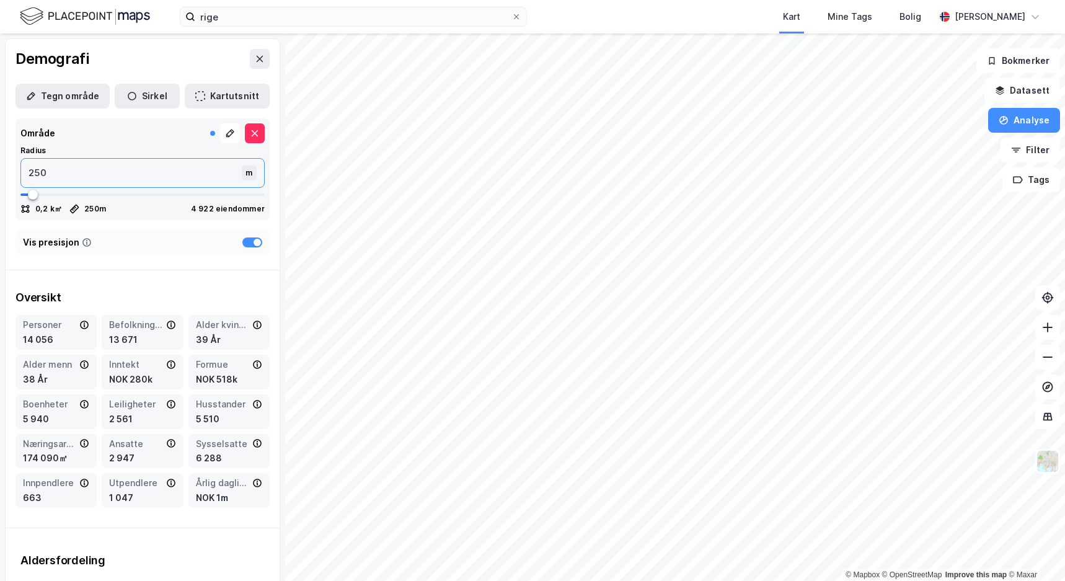
type input "2500"
click at [134, 245] on div "Vis presisjon" at bounding box center [142, 242] width 254 height 25
click at [126, 165] on input "2500" at bounding box center [132, 173] width 223 height 29
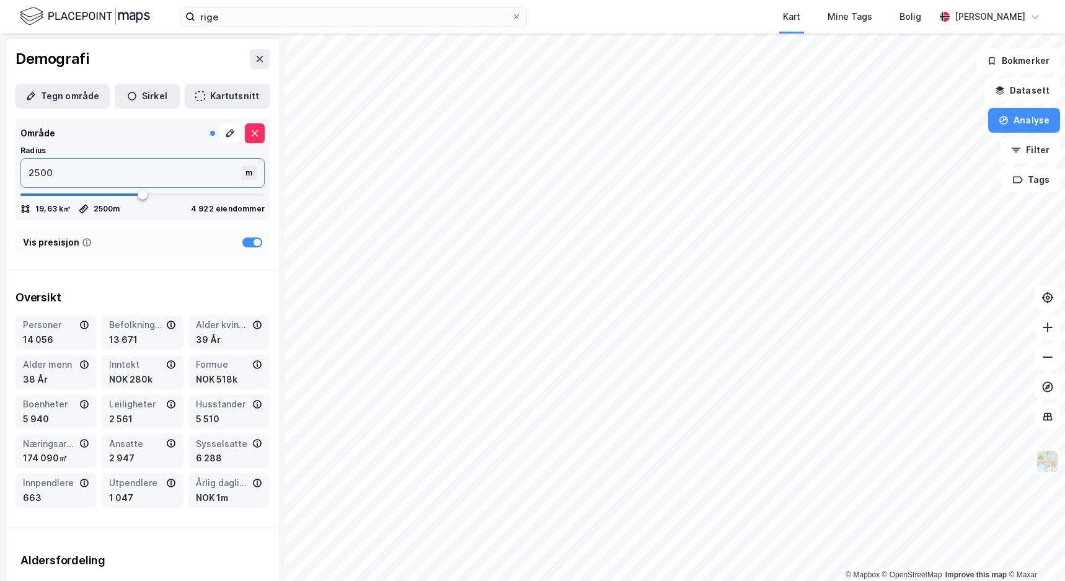
type input "5"
type input "50"
type input "500"
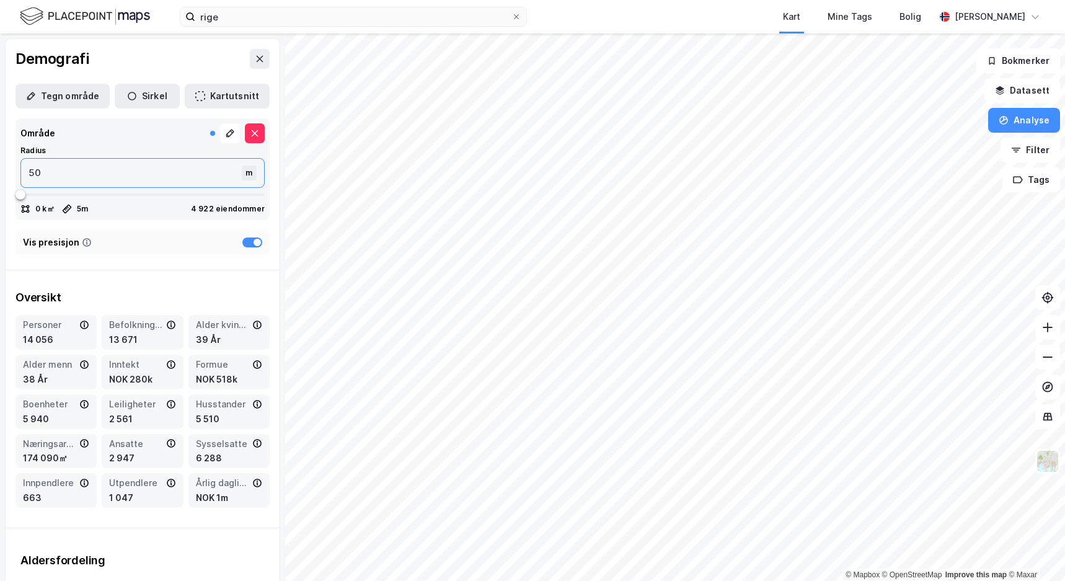
type input "500"
type input "5000"
click at [81, 320] on icon at bounding box center [84, 325] width 10 height 10
click at [108, 294] on div "Oversikt" at bounding box center [142, 297] width 254 height 15
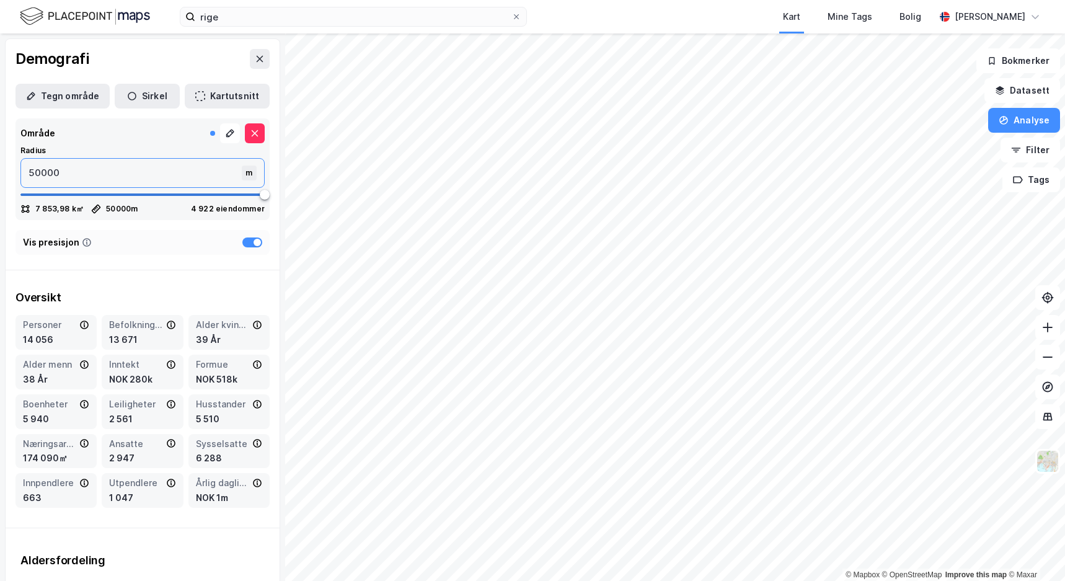
click at [125, 175] on input "50000" at bounding box center [132, 173] width 223 height 29
type input "1"
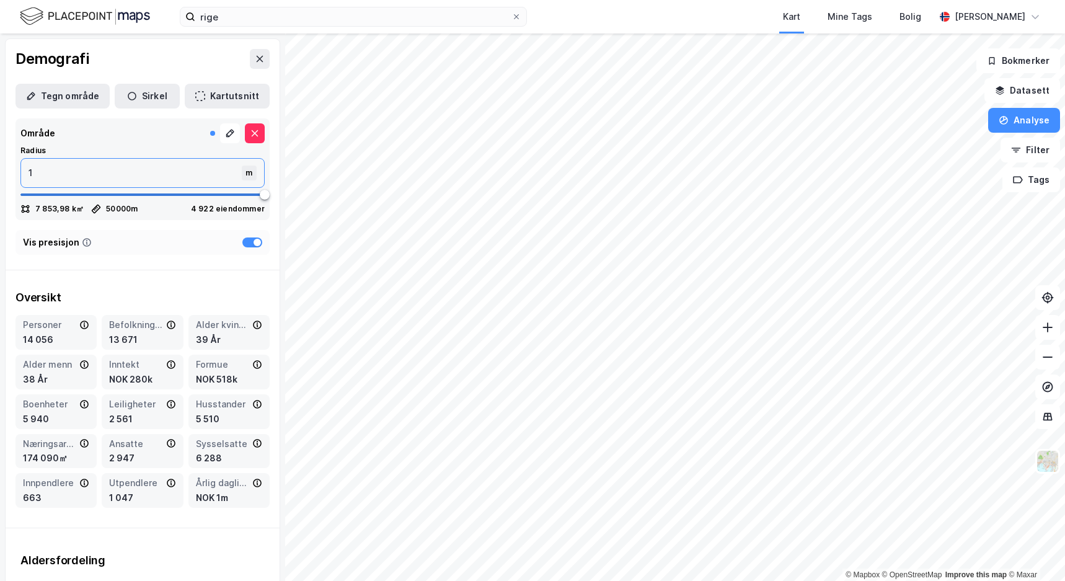
type input "15"
type input "150"
type input "1500"
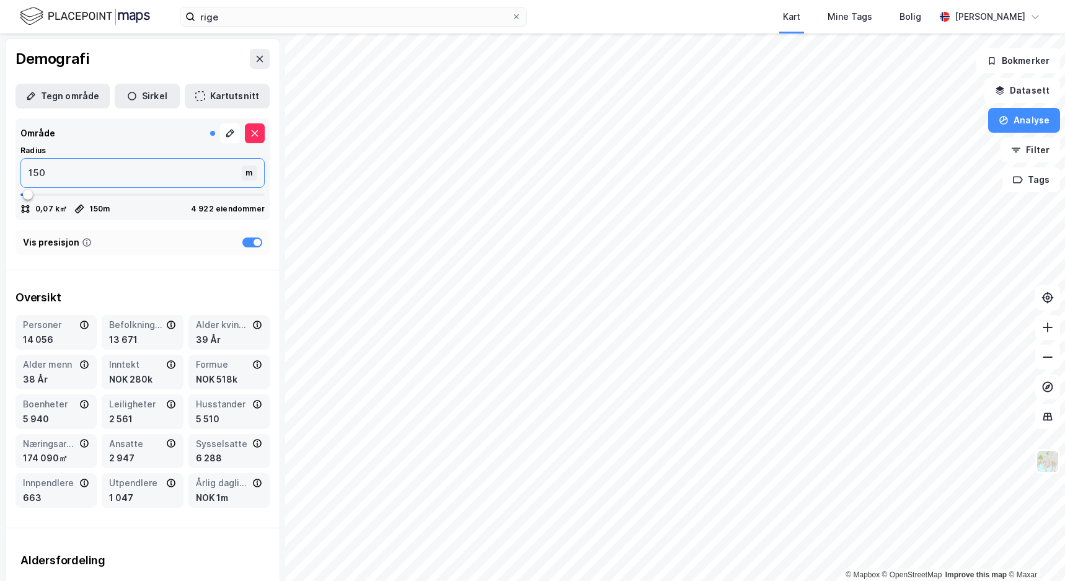
type input "1500"
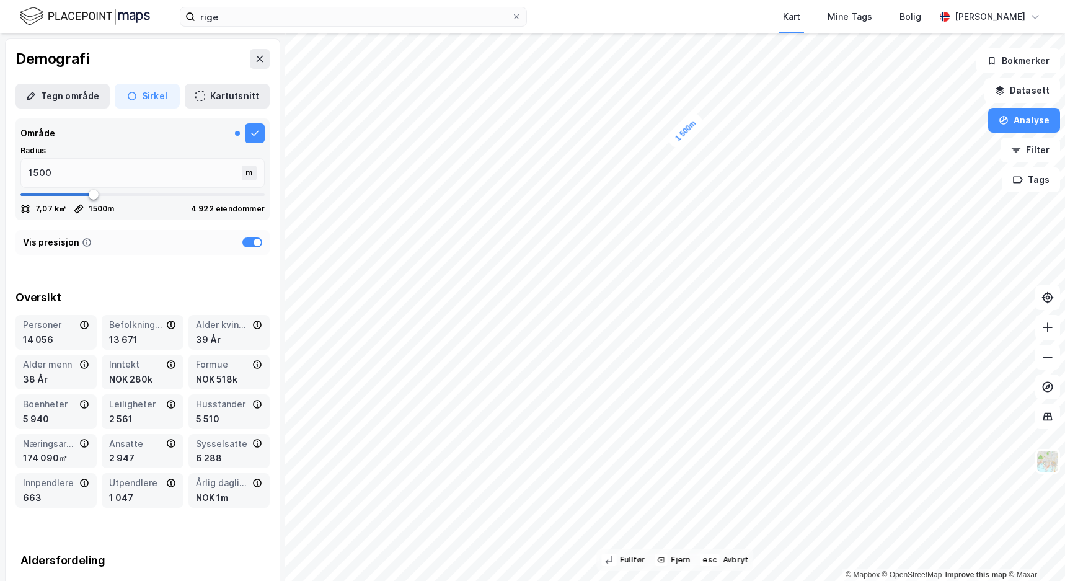
type input "2256"
click at [126, 192] on span at bounding box center [142, 194] width 244 height 19
click at [175, 280] on div "Oversikt Personer 18 311 Befolkning dagtid 18 234 Alder kvinner 41 År Alder men…" at bounding box center [143, 398] width 274 height 237
type input "2270"
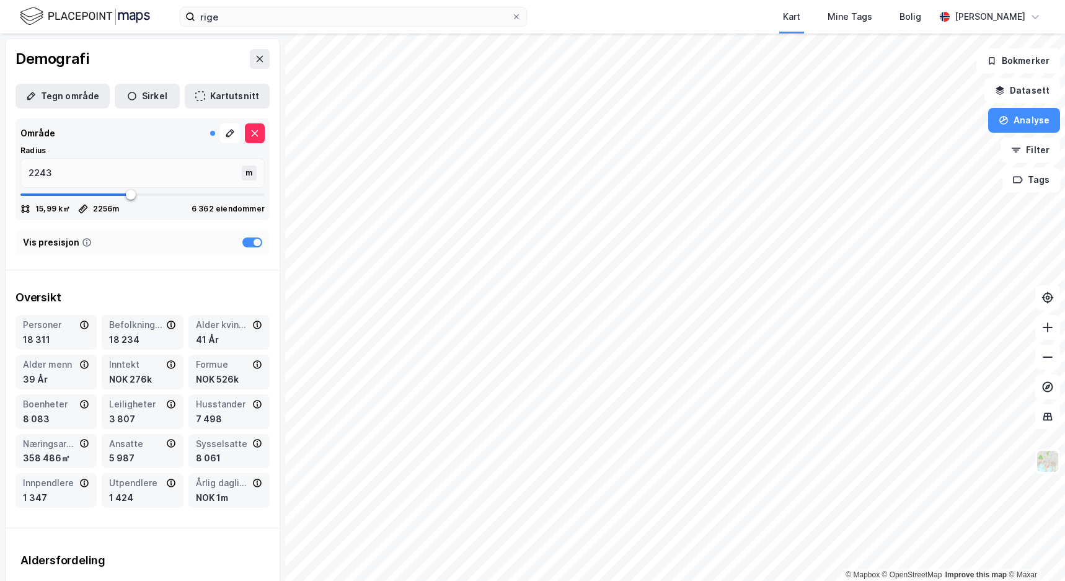
type input "2270"
type input "2283"
type input "2296"
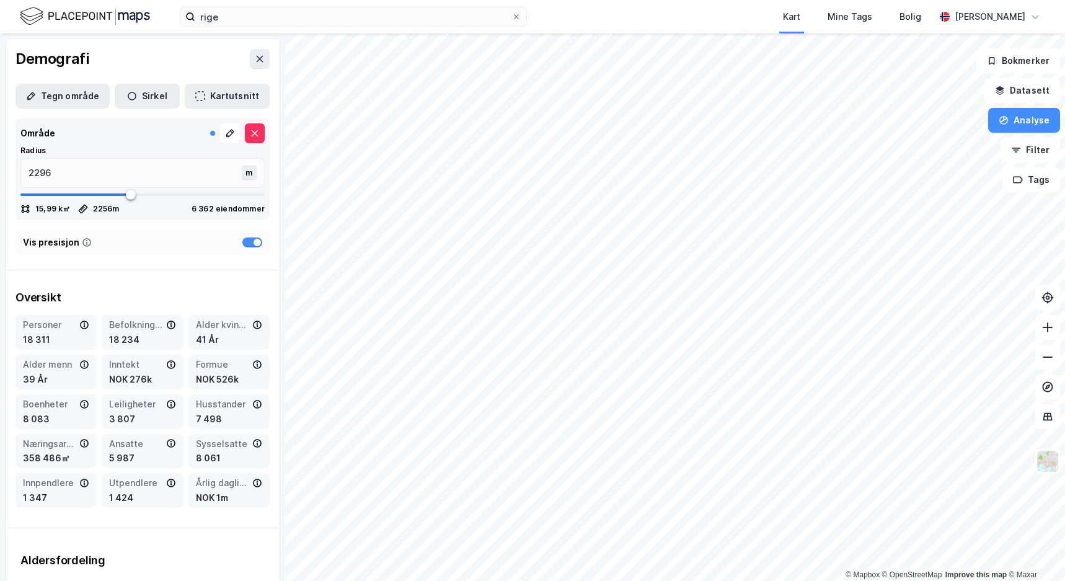
type input "2309"
type input "2322"
type input "2336"
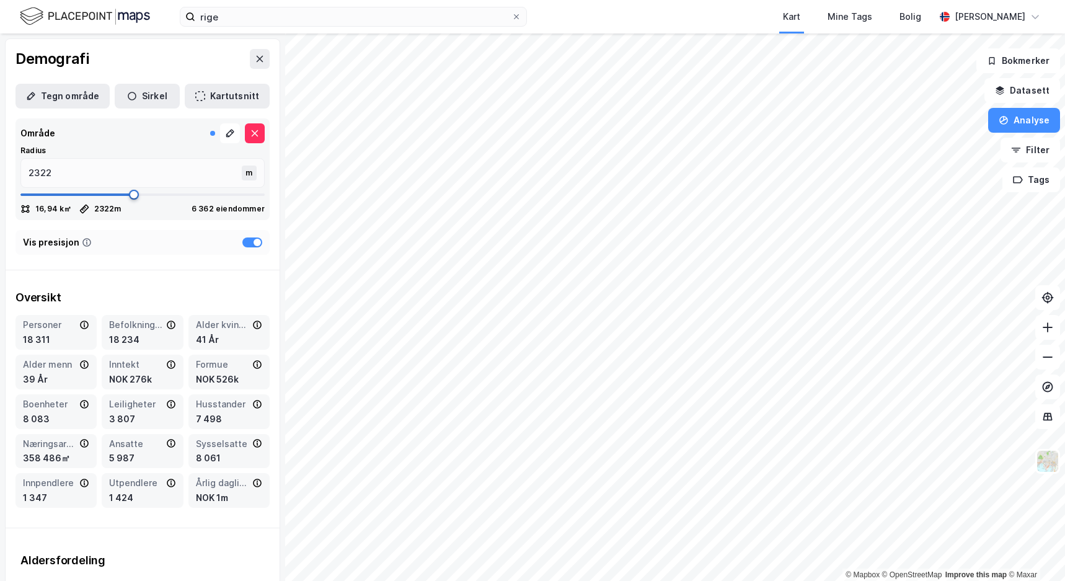
type input "2336"
type input "2349"
type input "2362"
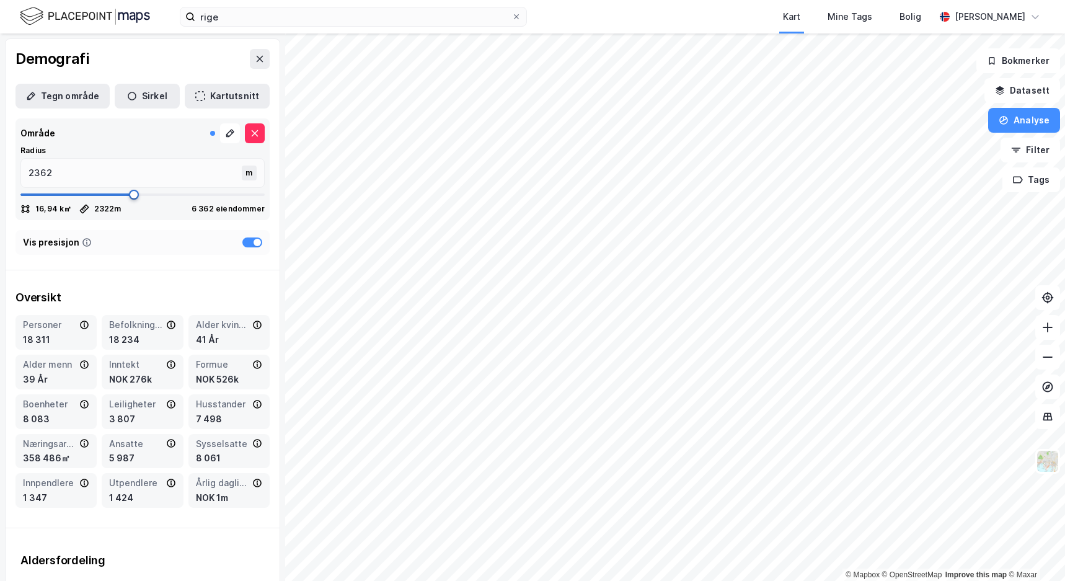
type input "2375"
type input "2388"
type input "2402"
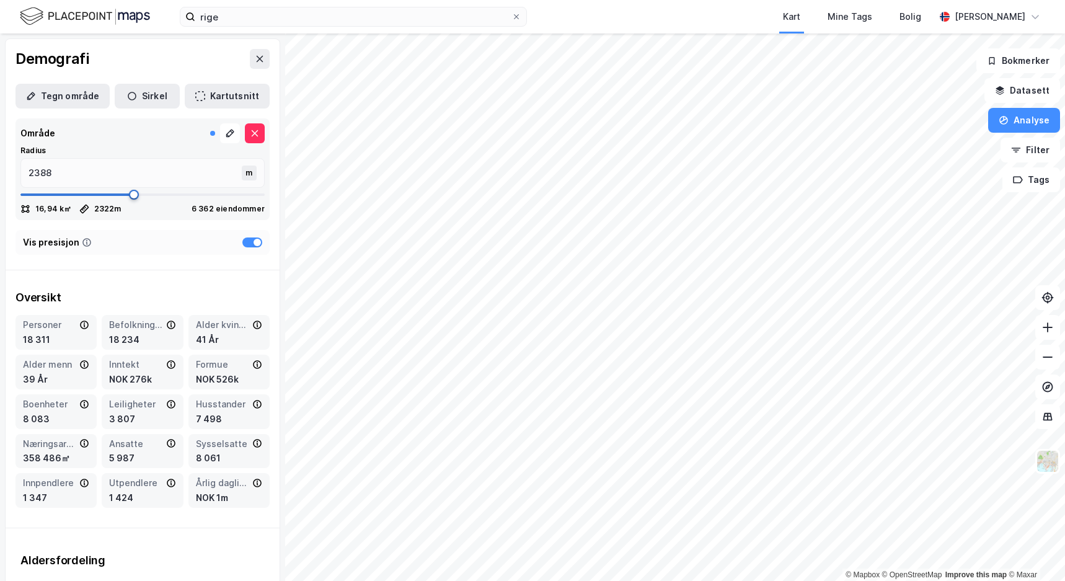
type input "2402"
type input "2415"
type input "2428"
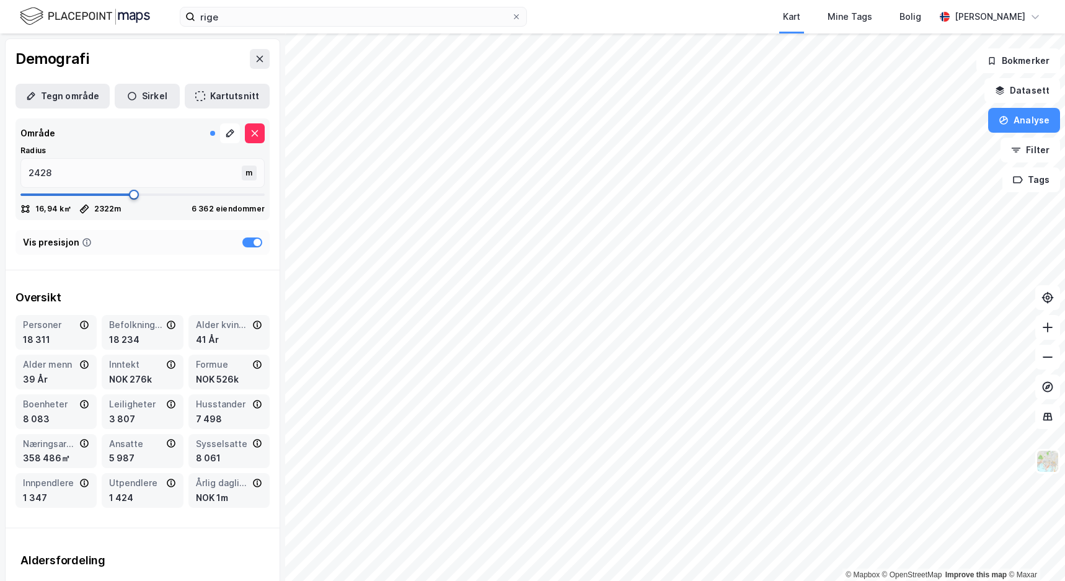
type input "2441"
type input "2454"
type input "2468"
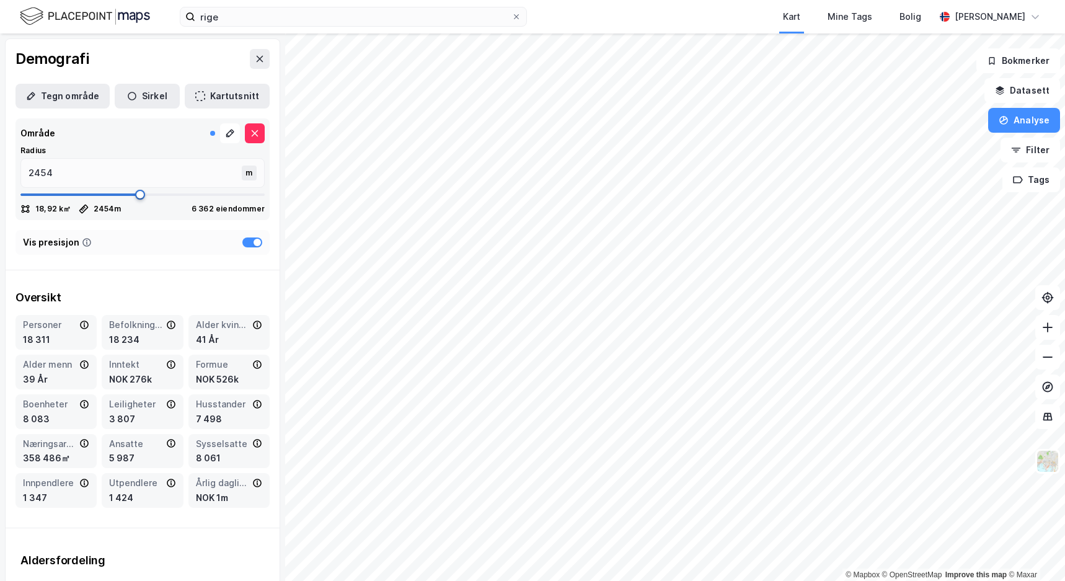
type input "2468"
type input "2481"
type input "2494"
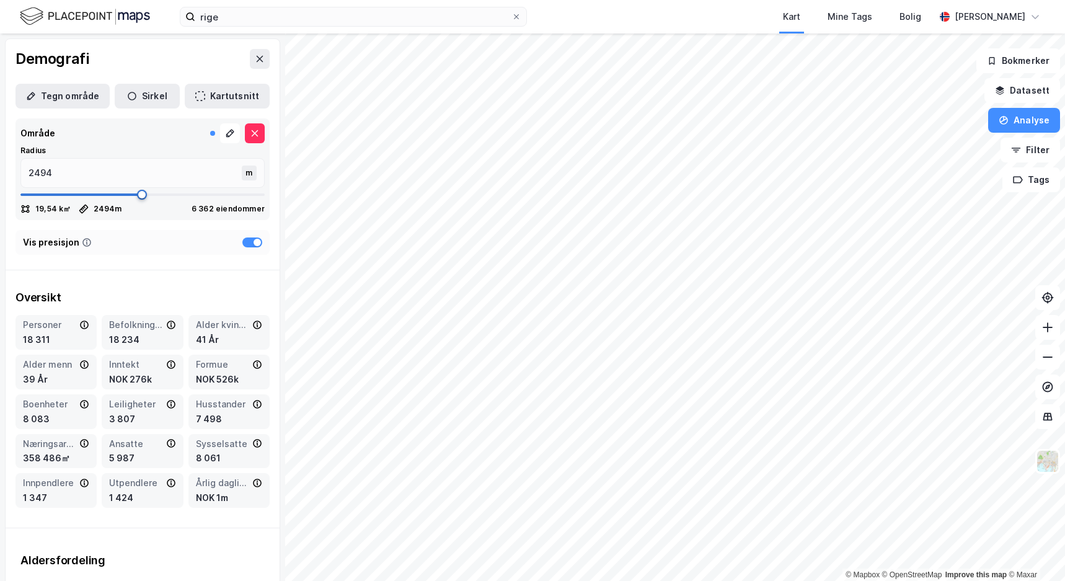
type input "2507"
type input "2520"
drag, startPoint x: 126, startPoint y: 191, endPoint x: 139, endPoint y: 191, distance: 13.0
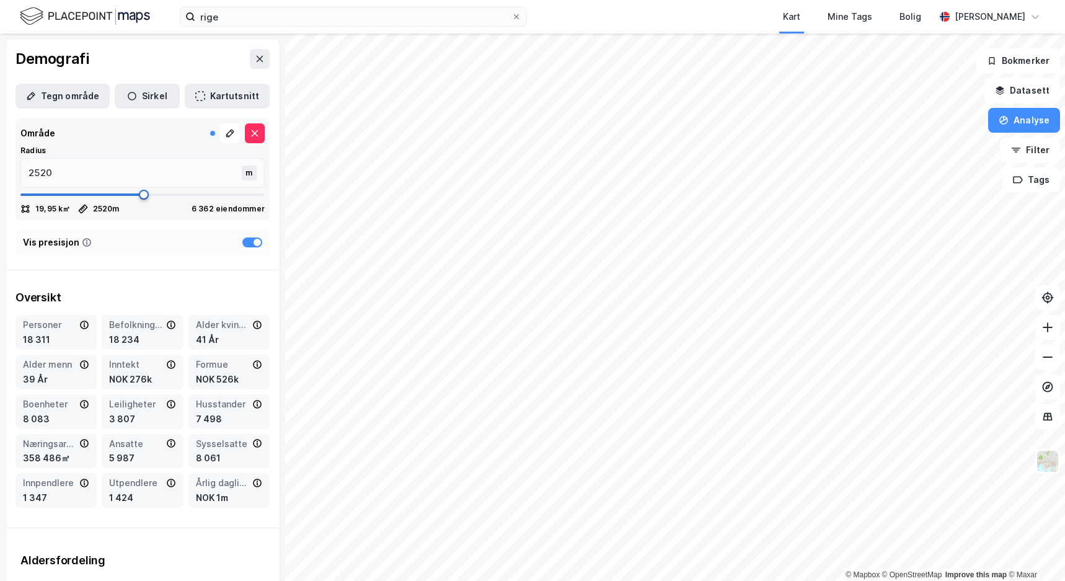
click at [139, 191] on span at bounding box center [144, 195] width 10 height 10
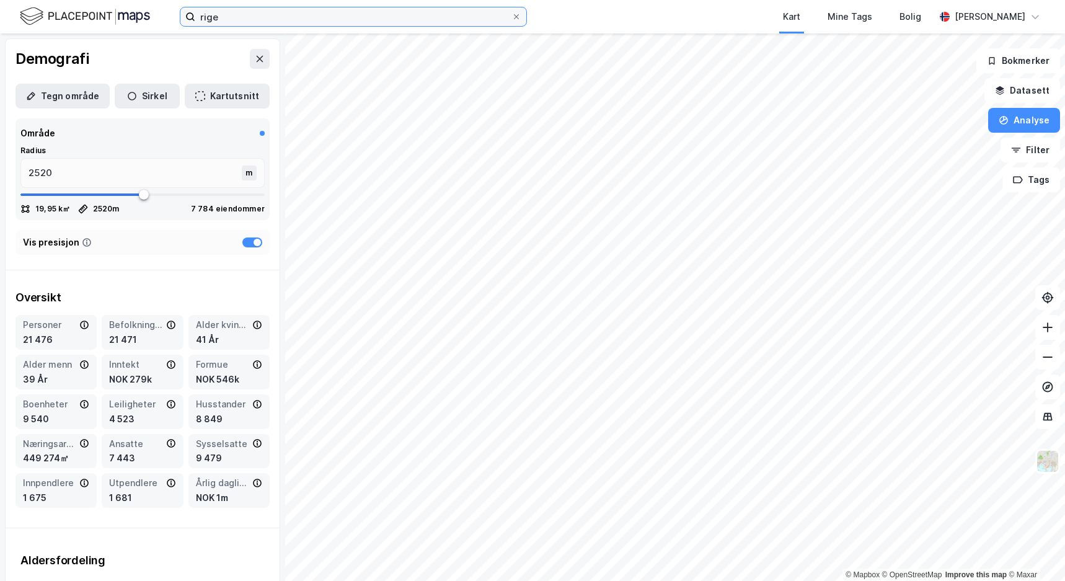
click at [485, 24] on input "rige" at bounding box center [353, 16] width 316 height 19
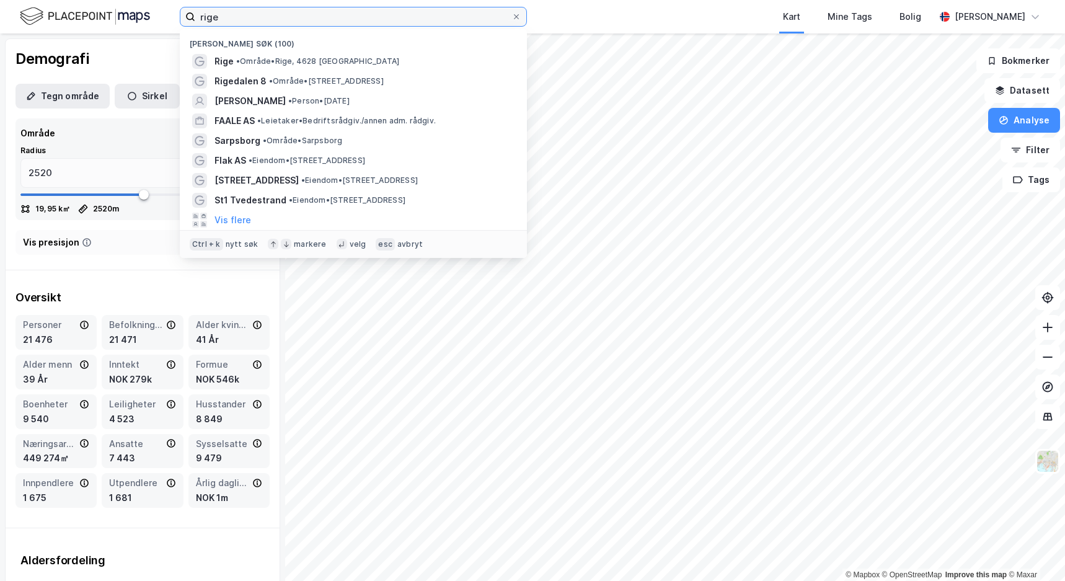
click at [484, 15] on input "rige" at bounding box center [353, 16] width 316 height 19
type input "rema 1000"
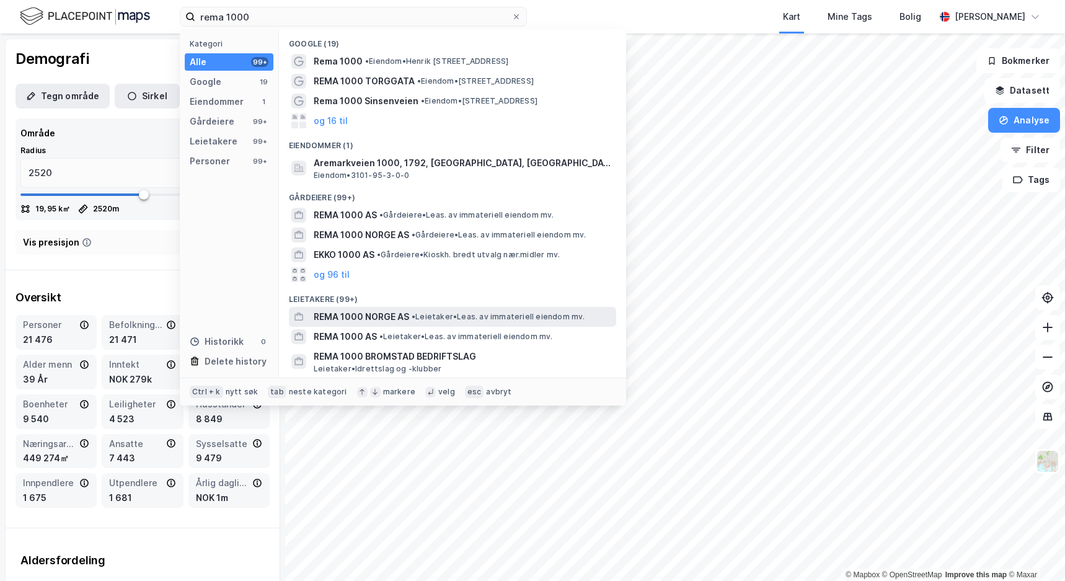
click at [396, 317] on span "REMA 1000 NORGE AS" at bounding box center [361, 316] width 95 height 15
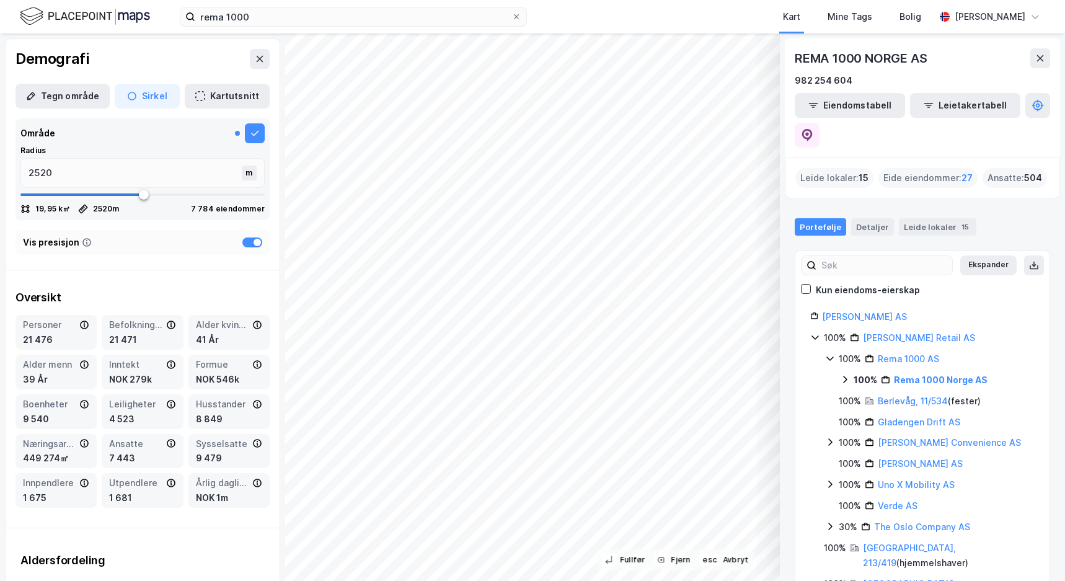
click at [164, 62] on div "Demografi" at bounding box center [143, 59] width 274 height 40
click at [196, 61] on div "Demografi" at bounding box center [143, 59] width 274 height 40
click at [255, 55] on icon at bounding box center [260, 59] width 10 height 10
